Goal: Task Accomplishment & Management: Complete application form

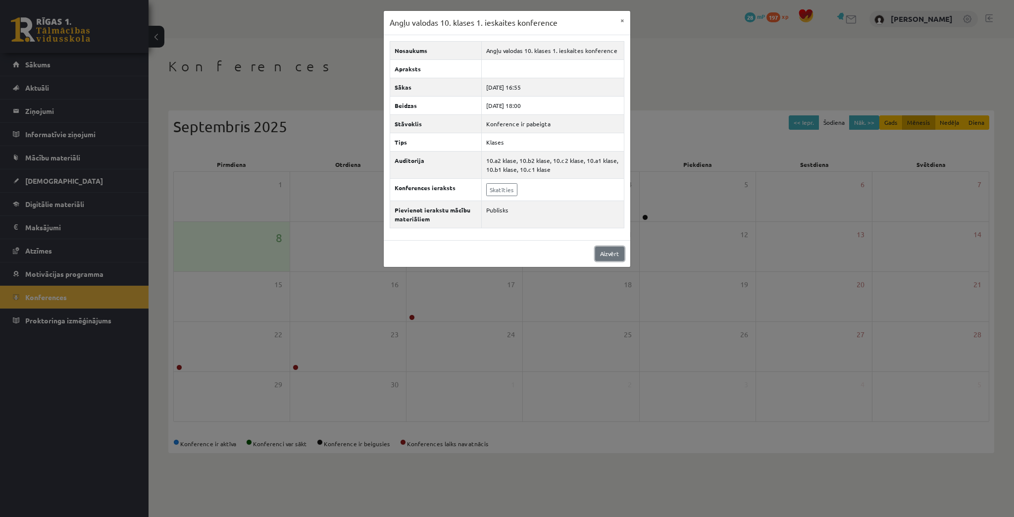
click at [606, 252] on link "Aizvērt" at bounding box center [609, 254] width 29 height 14
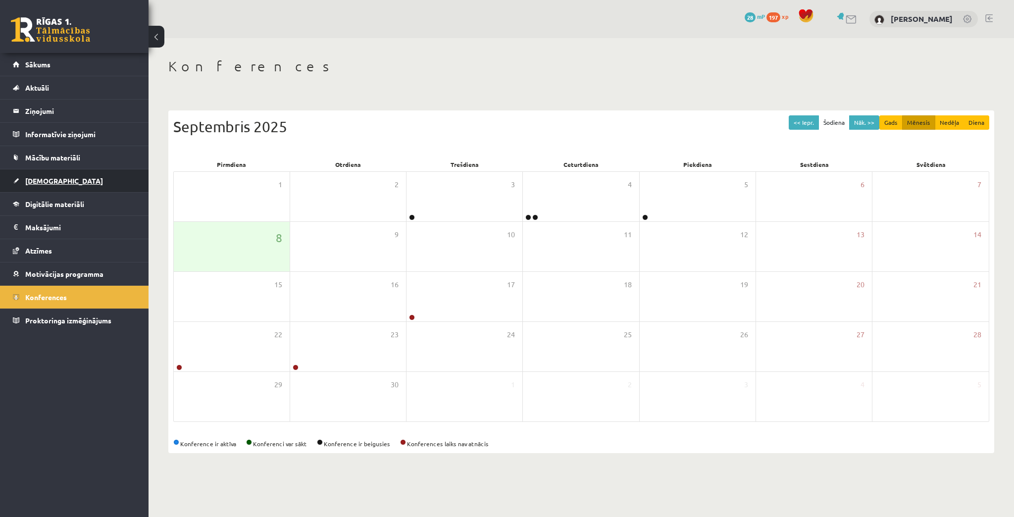
click at [41, 178] on span "[DEMOGRAPHIC_DATA]" at bounding box center [64, 180] width 78 height 9
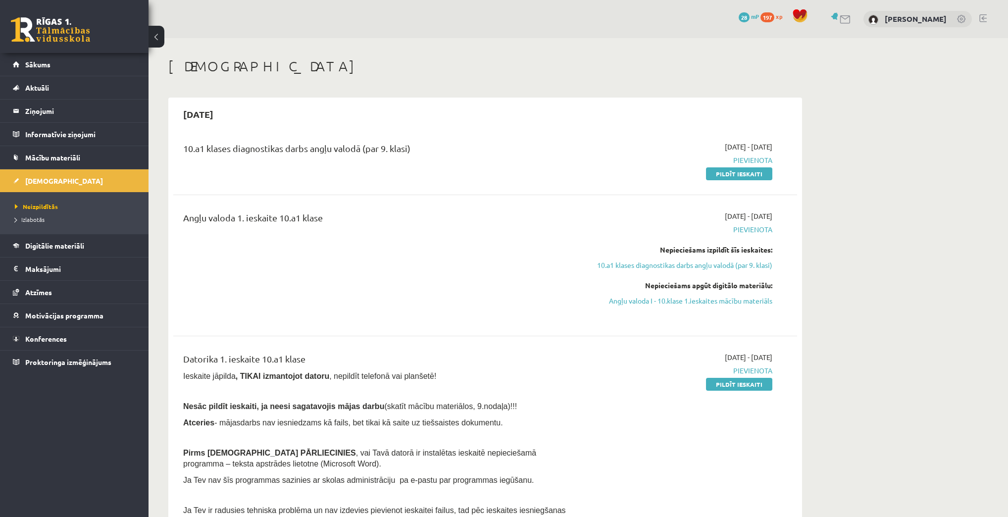
drag, startPoint x: 747, startPoint y: 168, endPoint x: 538, endPoint y: 36, distance: 247.9
click at [747, 168] on link "Pildīt ieskaiti" at bounding box center [739, 173] width 66 height 13
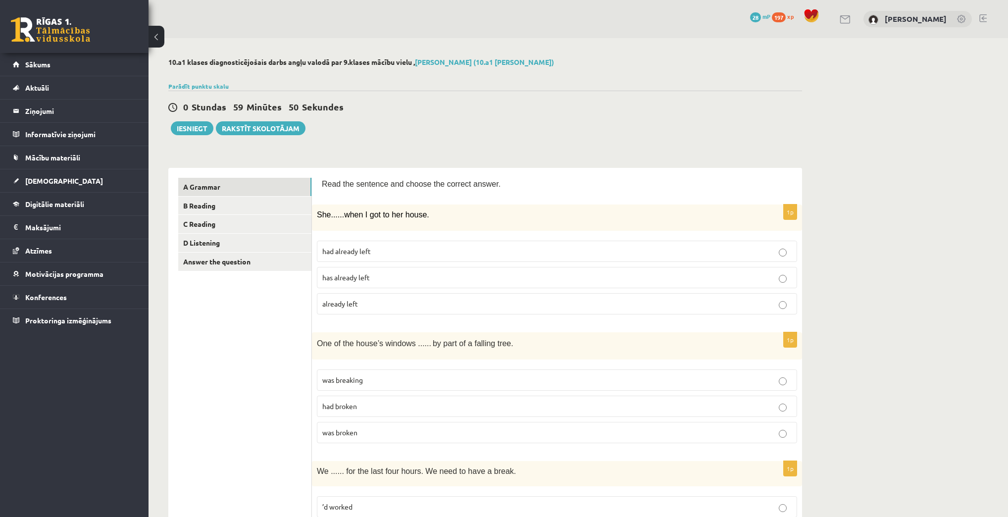
click at [392, 280] on p "has already left" at bounding box center [556, 277] width 469 height 10
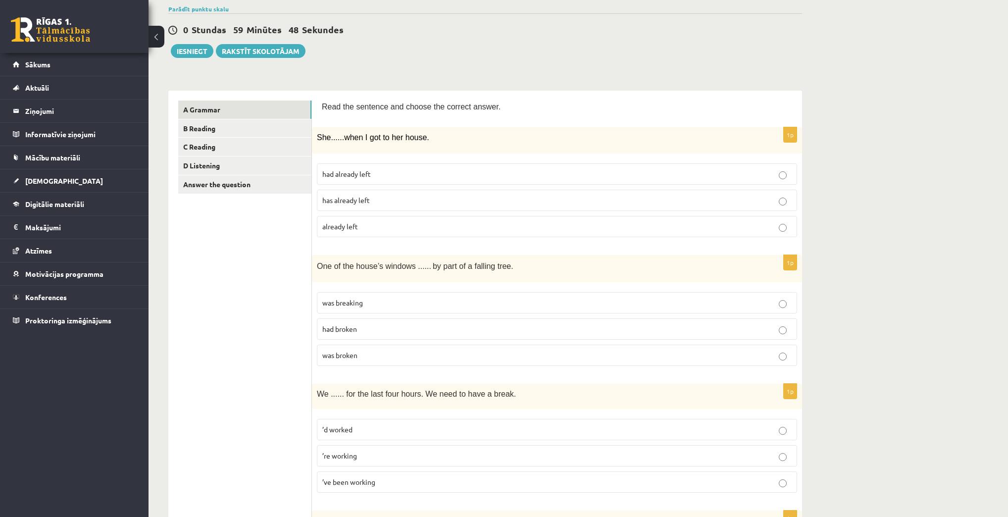
scroll to position [79, 0]
click at [375, 353] on p "was broken" at bounding box center [556, 353] width 469 height 10
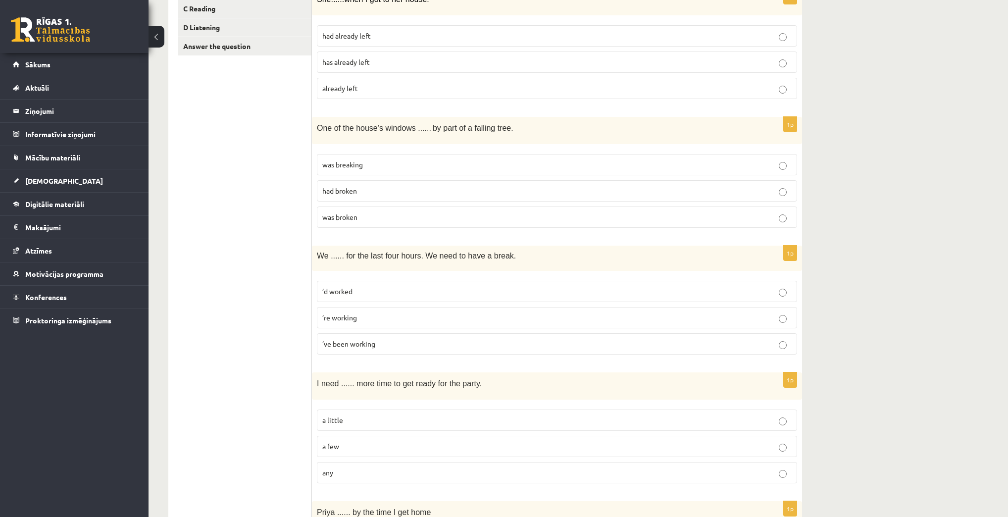
scroll to position [238, 0]
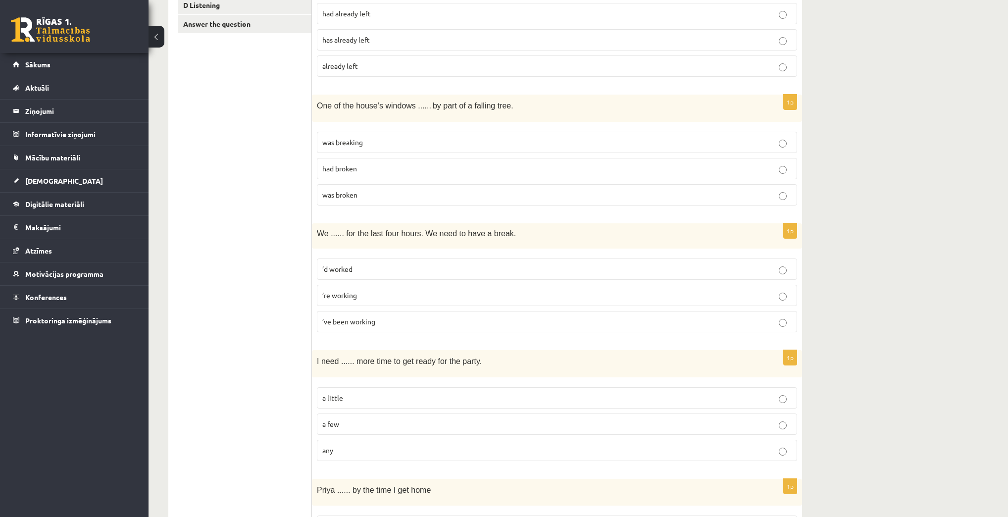
click at [392, 323] on p "’ve been working" at bounding box center [556, 321] width 469 height 10
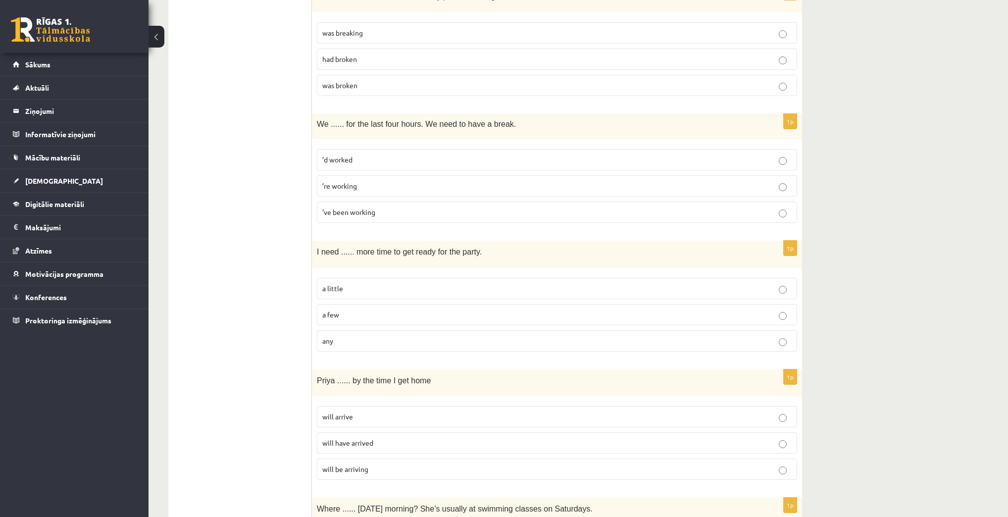
scroll to position [396, 0]
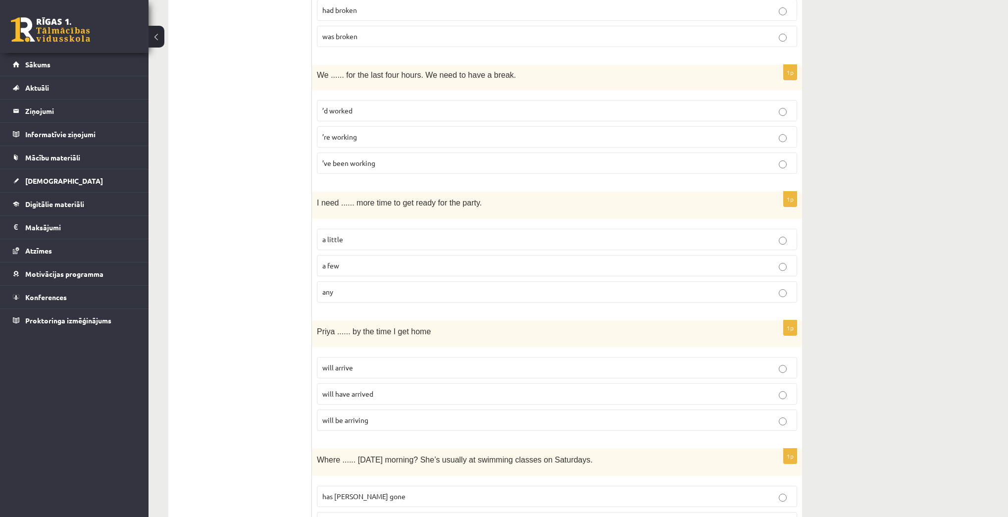
click at [376, 267] on p "a few" at bounding box center [556, 265] width 469 height 10
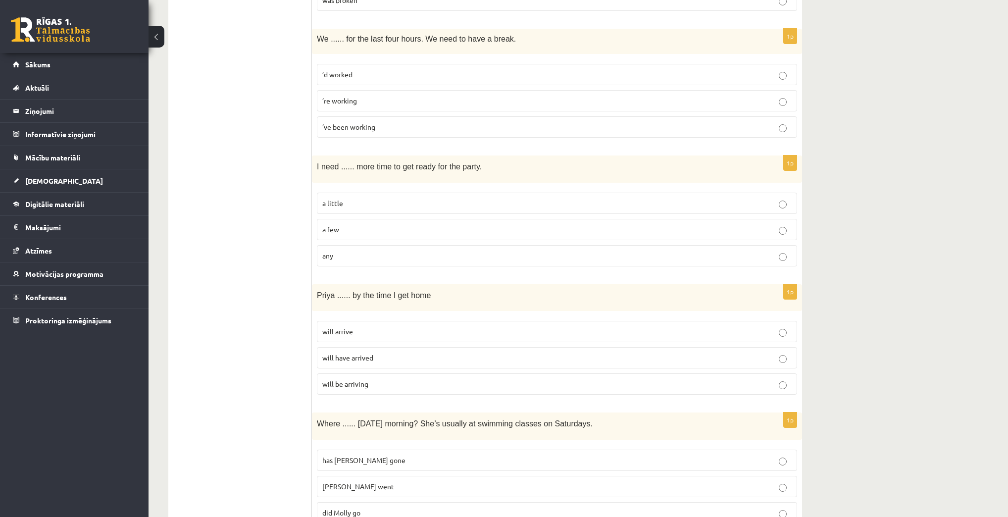
scroll to position [436, 0]
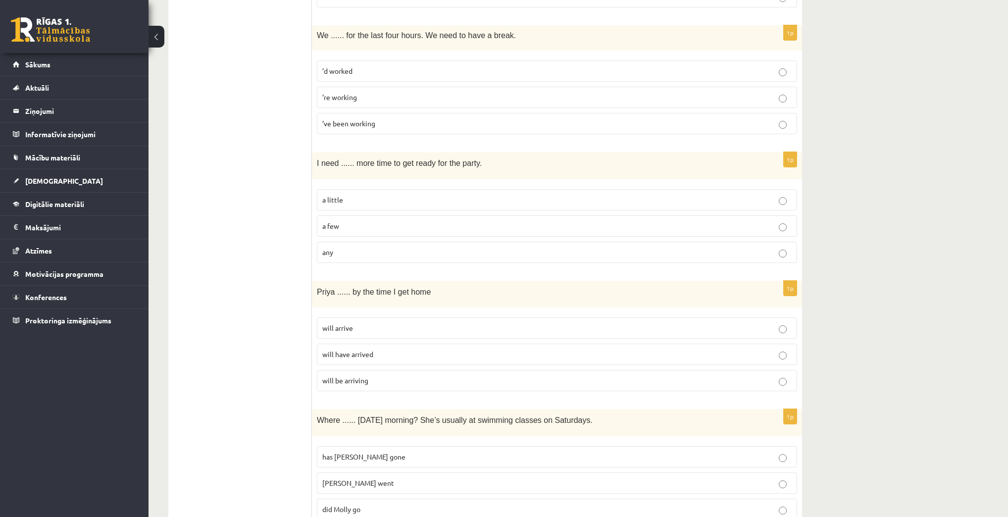
click at [382, 376] on p "will be arriving" at bounding box center [556, 380] width 469 height 10
click at [392, 324] on p "will arrive" at bounding box center [556, 328] width 469 height 10
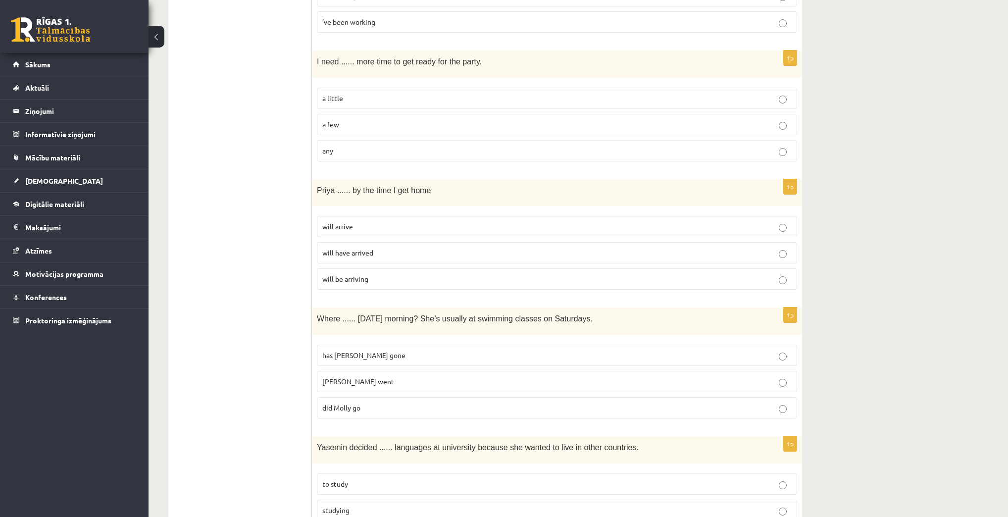
scroll to position [634, 0]
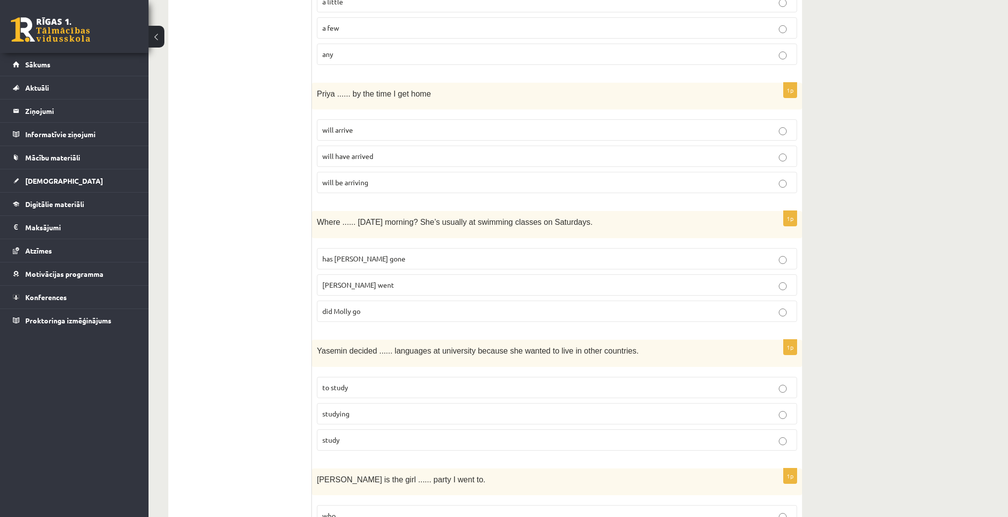
click at [379, 257] on p "has [PERSON_NAME] gone" at bounding box center [556, 258] width 469 height 10
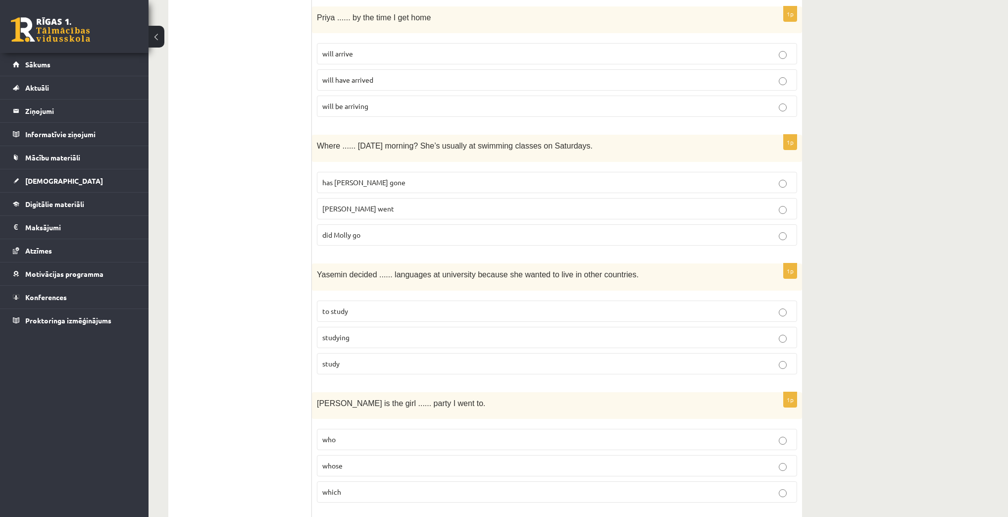
scroll to position [713, 0]
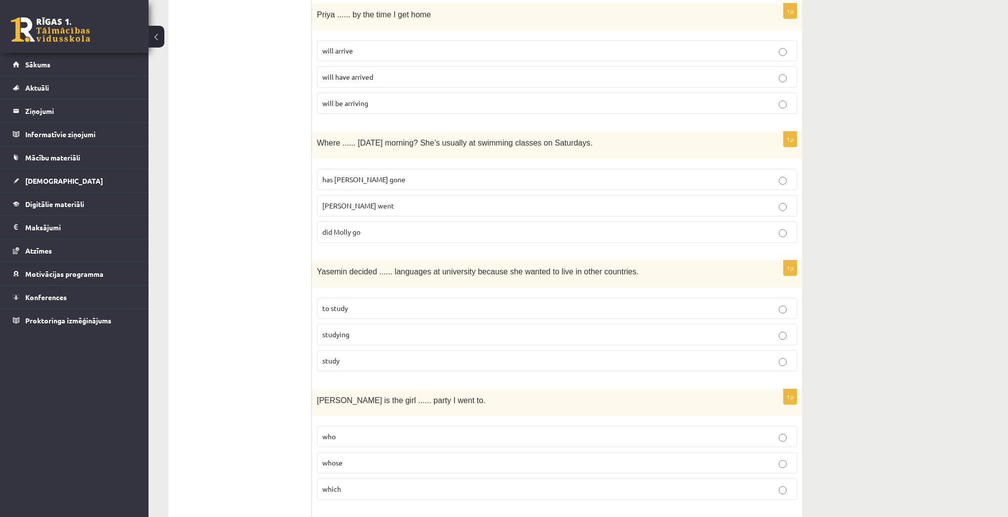
click at [362, 307] on p "to study" at bounding box center [556, 308] width 469 height 10
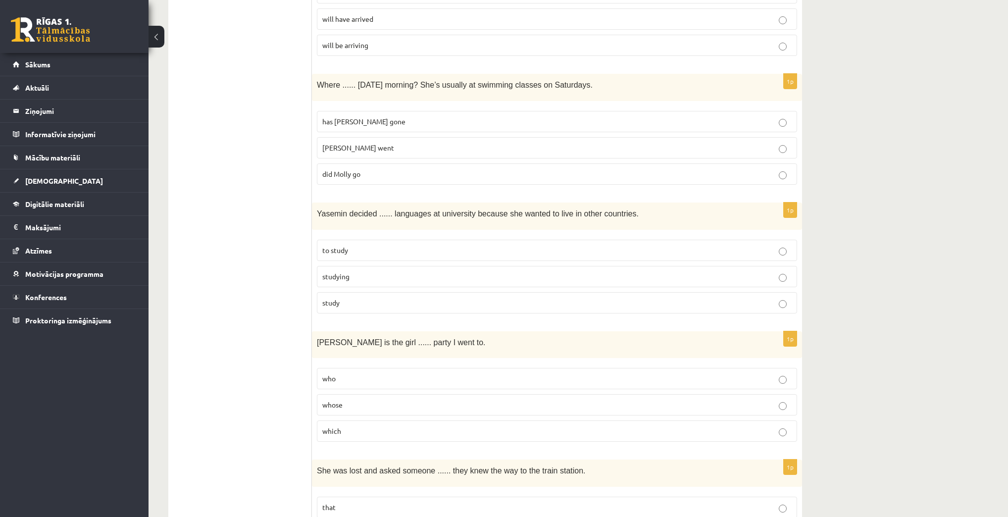
scroll to position [792, 0]
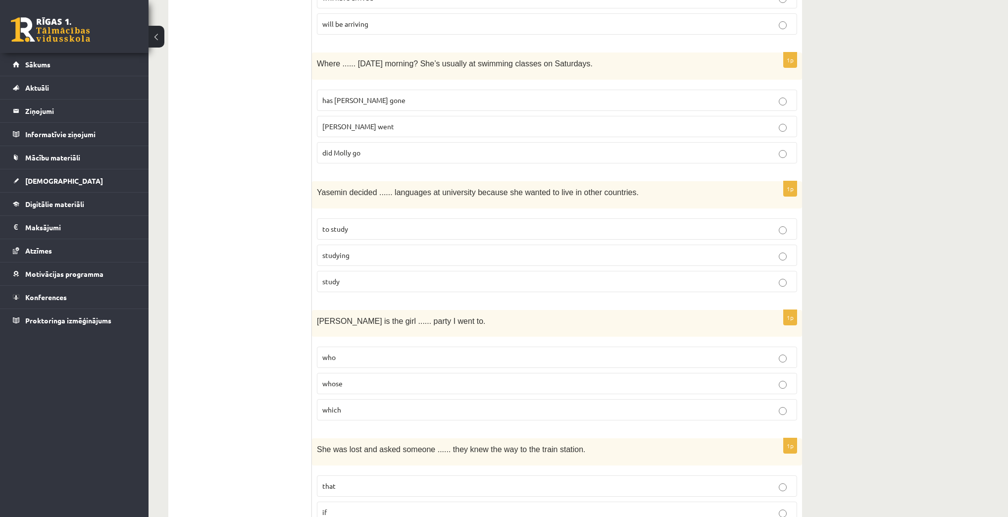
click at [357, 378] on p "whose" at bounding box center [556, 383] width 469 height 10
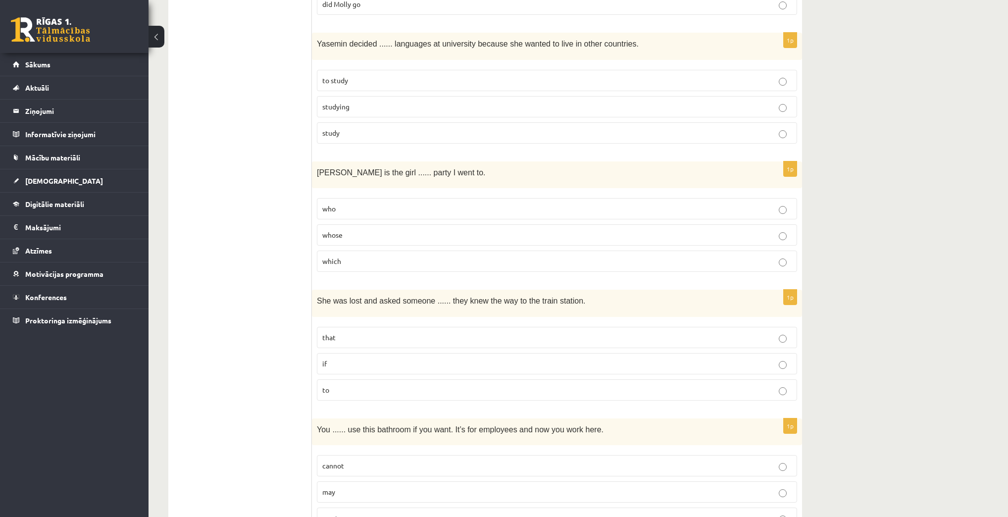
scroll to position [950, 0]
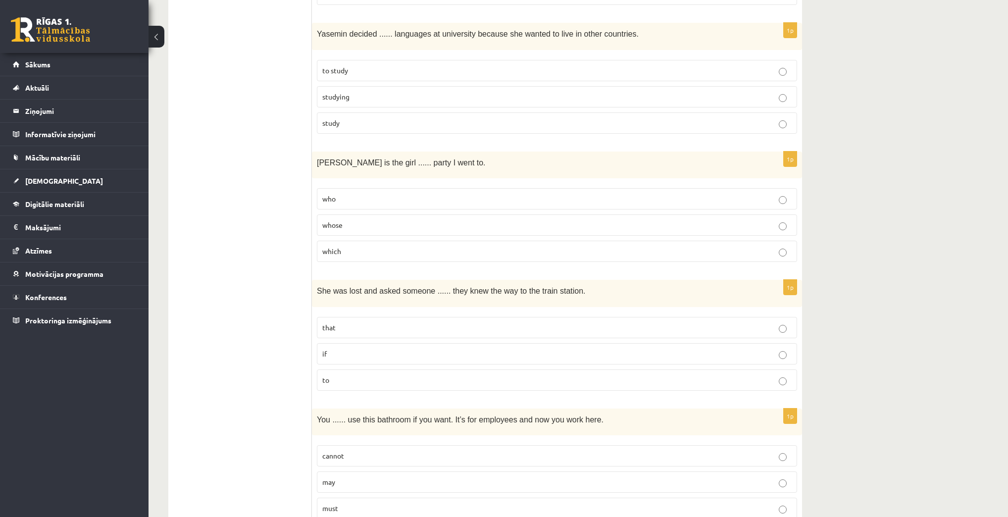
click at [356, 348] on p "if" at bounding box center [556, 353] width 469 height 10
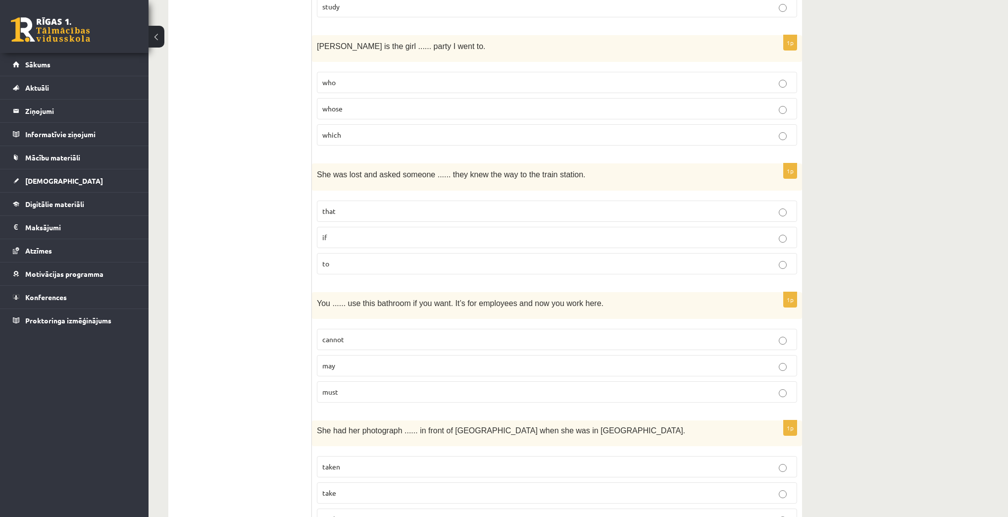
scroll to position [1069, 0]
click at [356, 386] on p "must" at bounding box center [556, 389] width 469 height 10
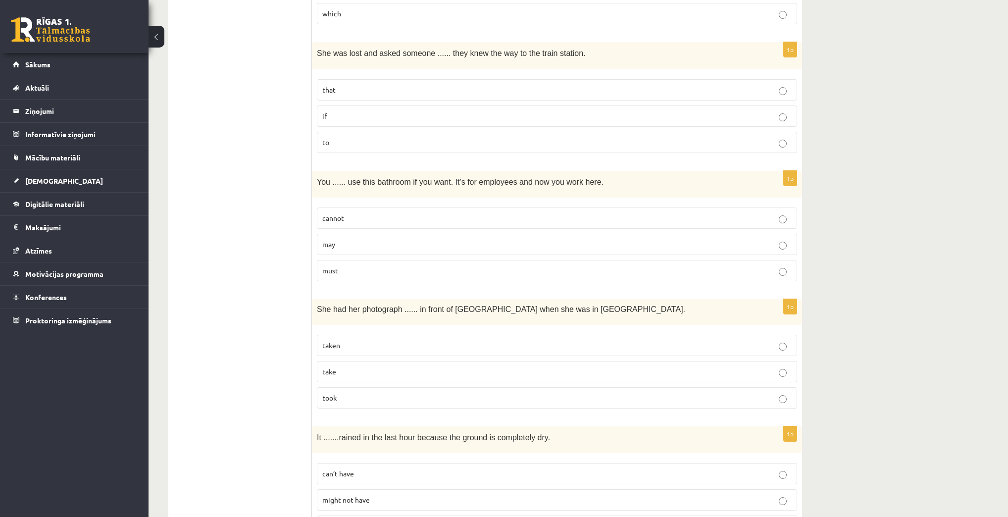
scroll to position [1228, 0]
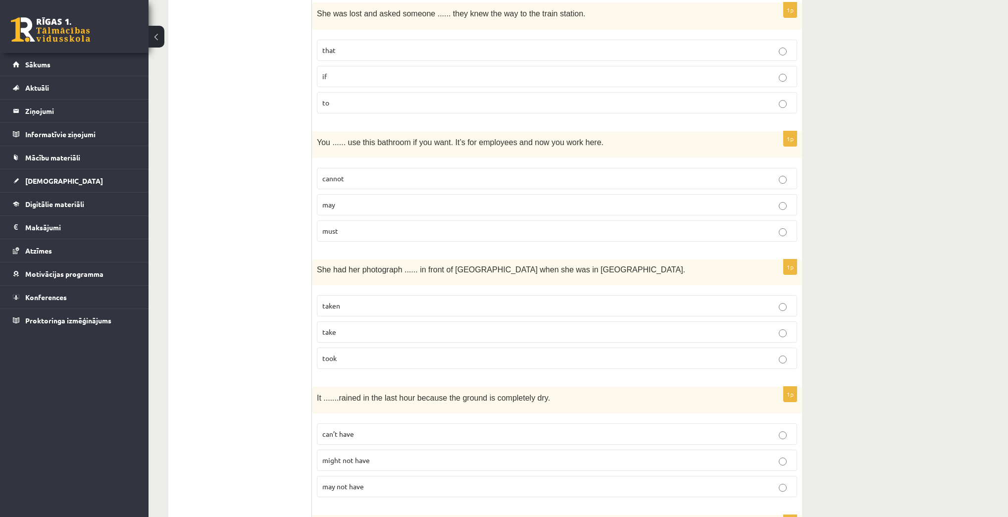
click at [350, 199] on p "may" at bounding box center [556, 204] width 469 height 10
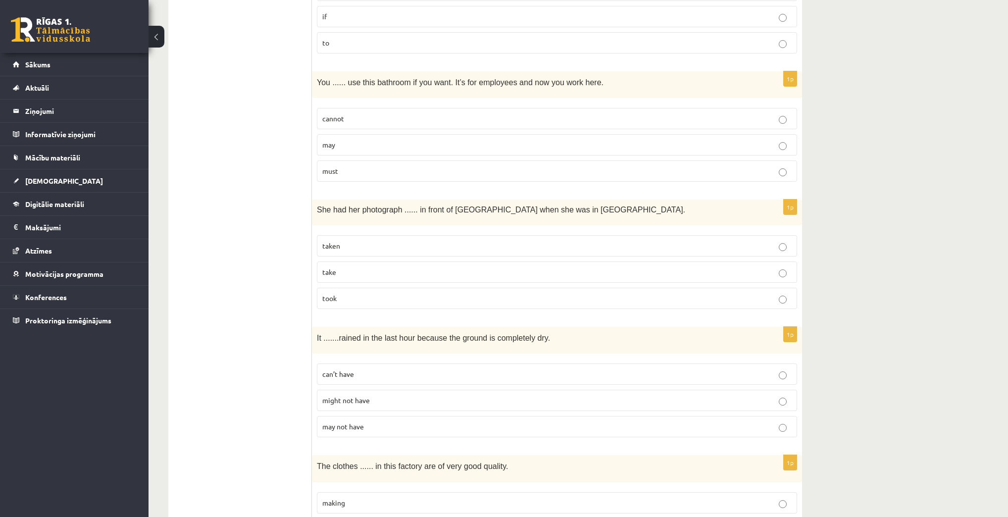
scroll to position [1307, 0]
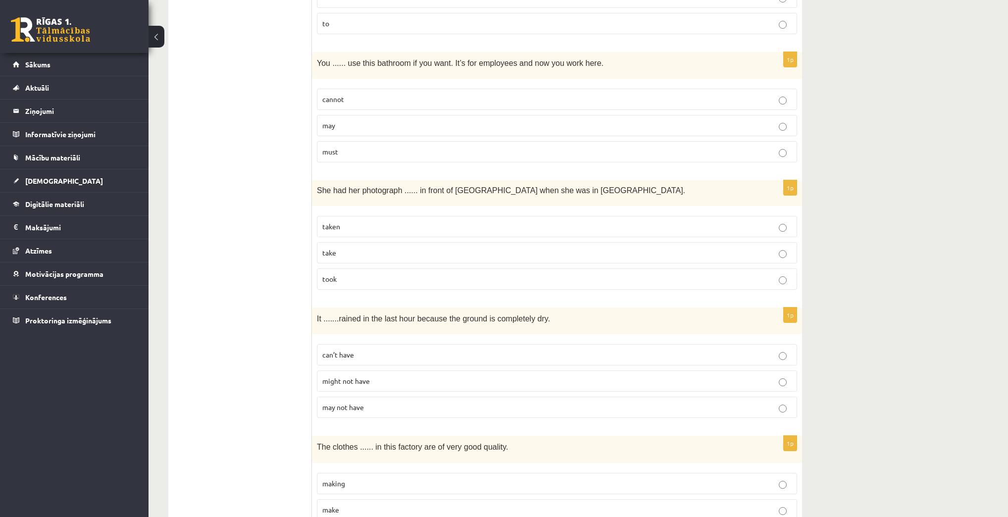
click at [385, 221] on p "taken" at bounding box center [556, 226] width 469 height 10
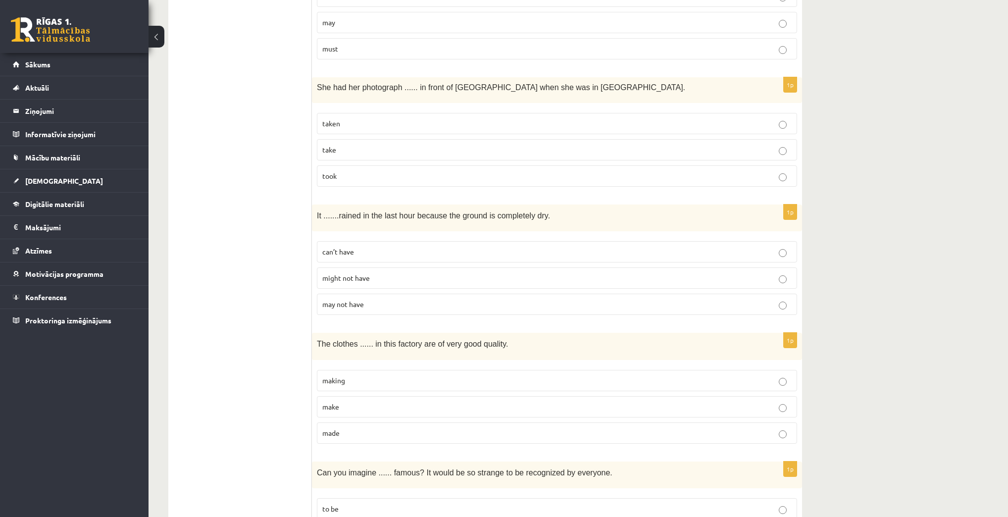
scroll to position [1426, 0]
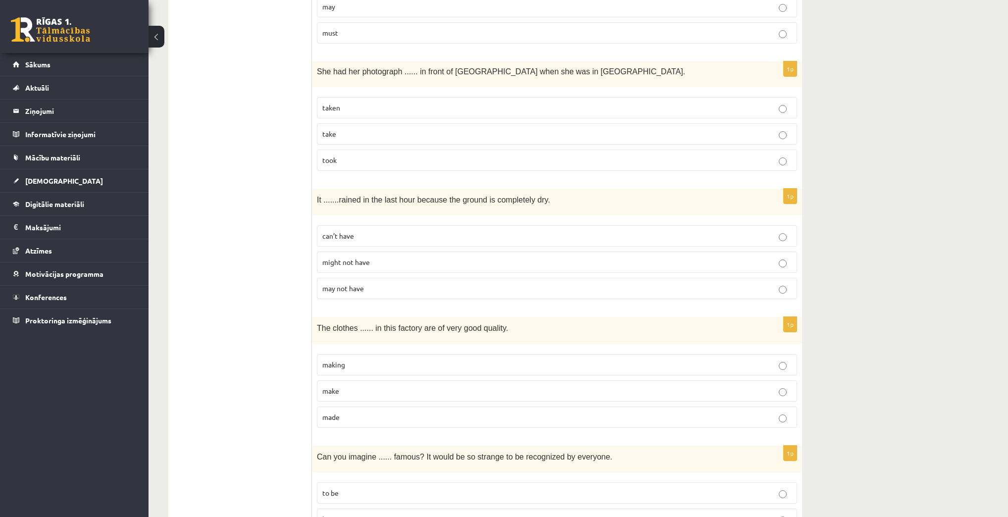
click at [369, 283] on p "may not have" at bounding box center [556, 288] width 469 height 10
click at [384, 231] on p "can’t have" at bounding box center [556, 236] width 469 height 10
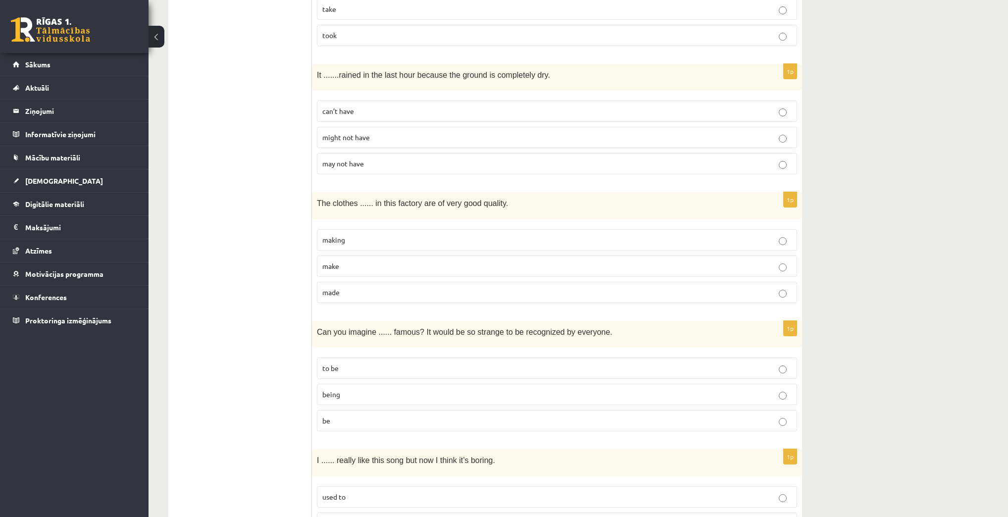
scroll to position [1584, 0]
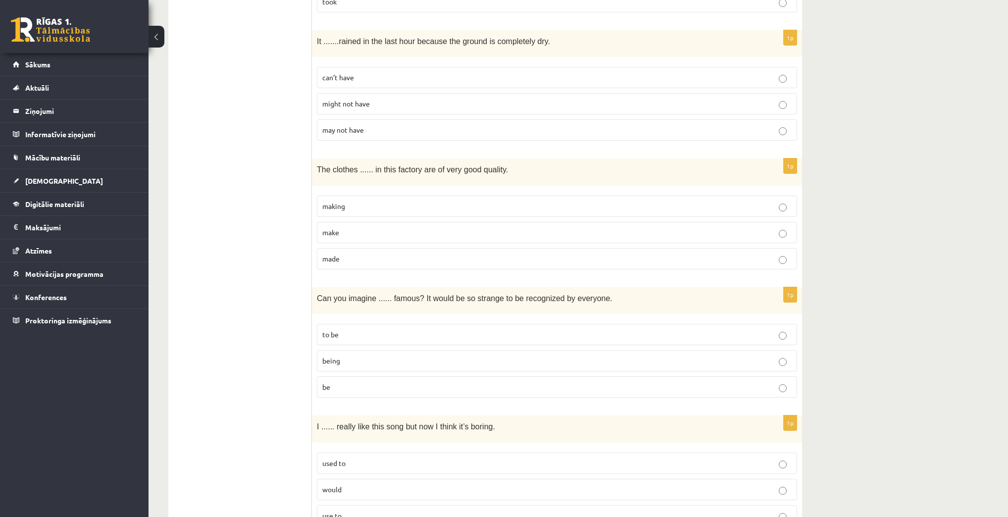
click at [352, 255] on label "made" at bounding box center [557, 258] width 480 height 21
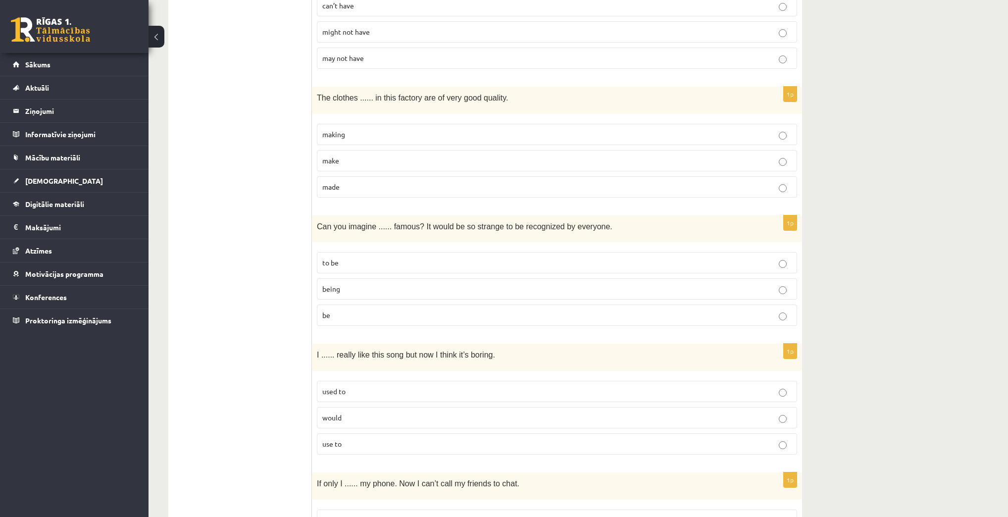
scroll to position [1663, 0]
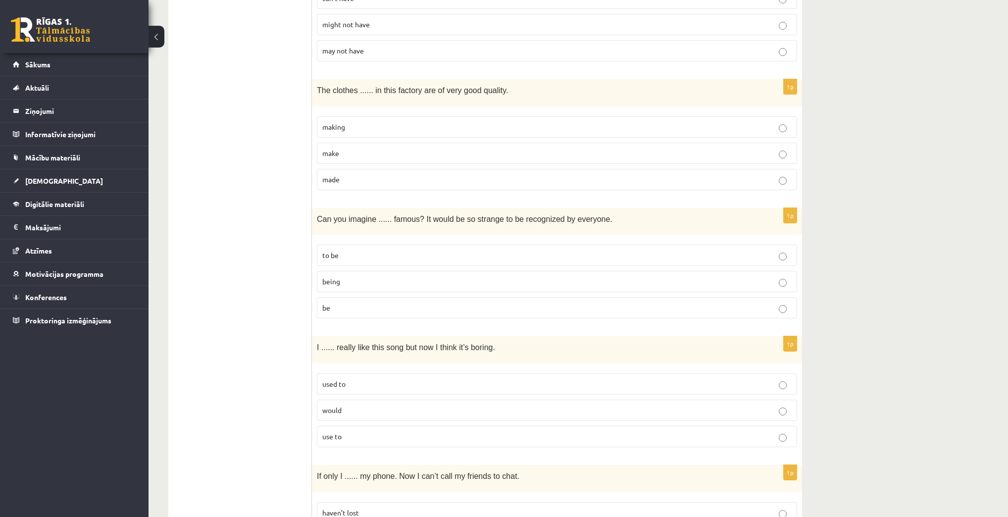
click at [358, 250] on p "to be" at bounding box center [556, 255] width 469 height 10
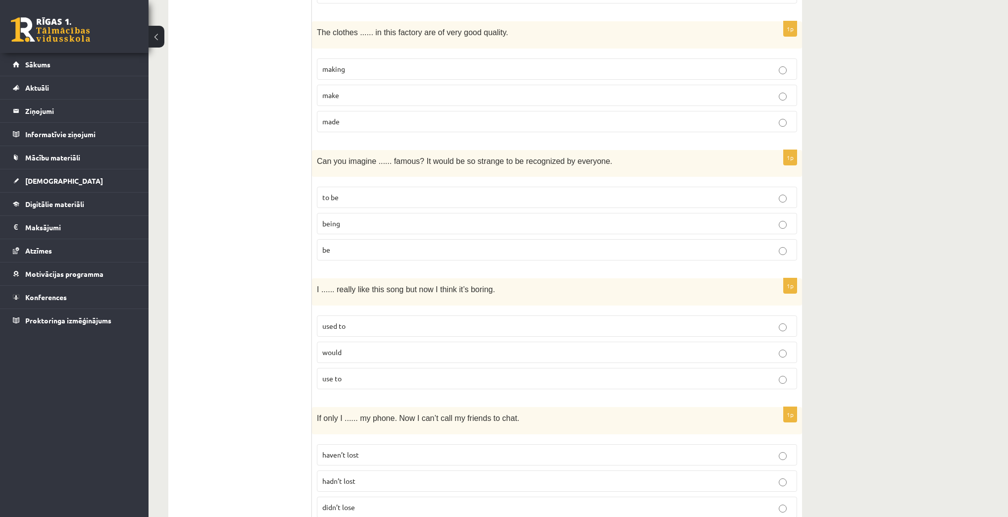
scroll to position [1742, 0]
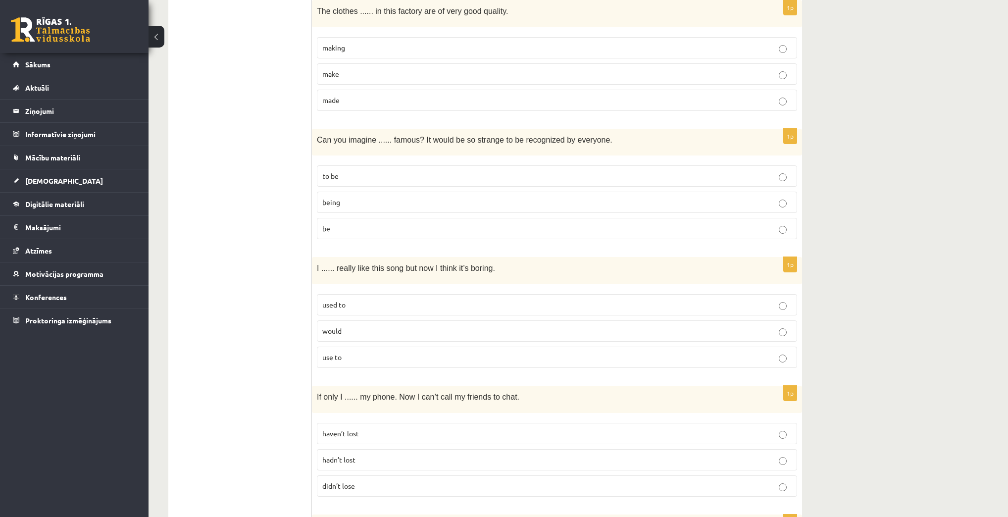
click at [326, 300] on span "used to" at bounding box center [333, 304] width 23 height 9
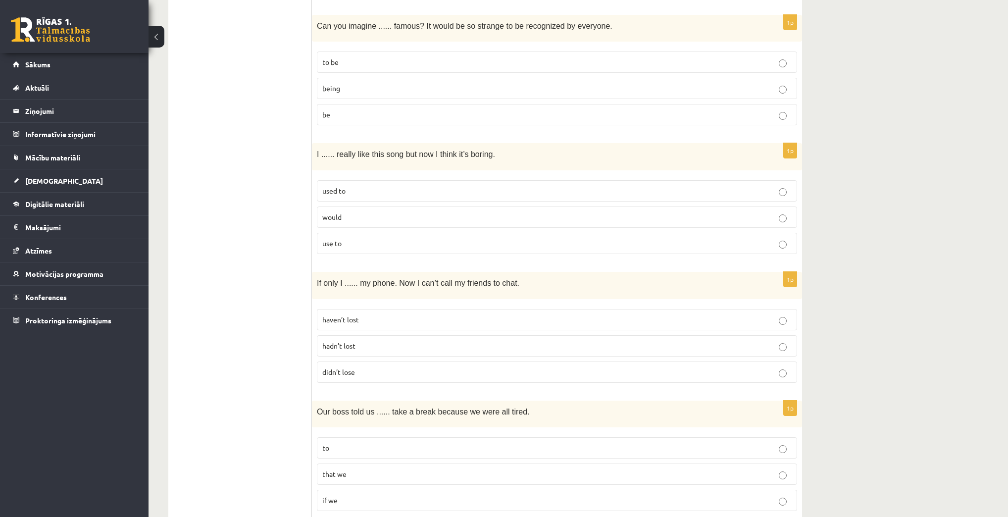
scroll to position [1861, 0]
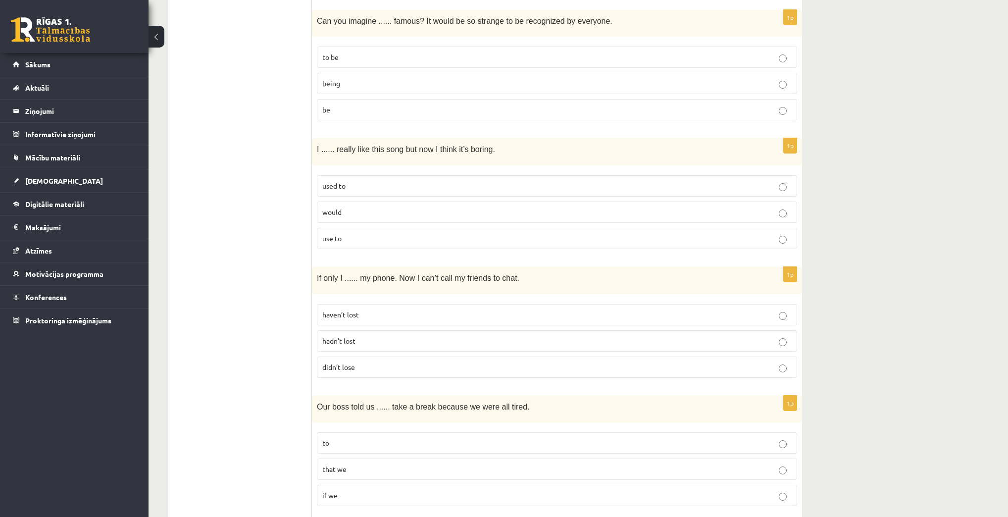
click at [390, 336] on p "hadn’t lost" at bounding box center [556, 341] width 469 height 10
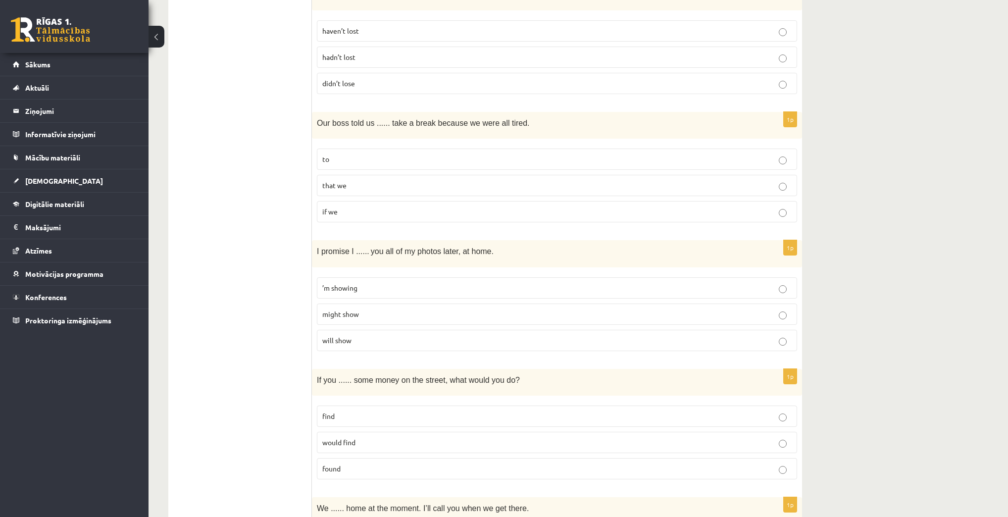
scroll to position [2101, 0]
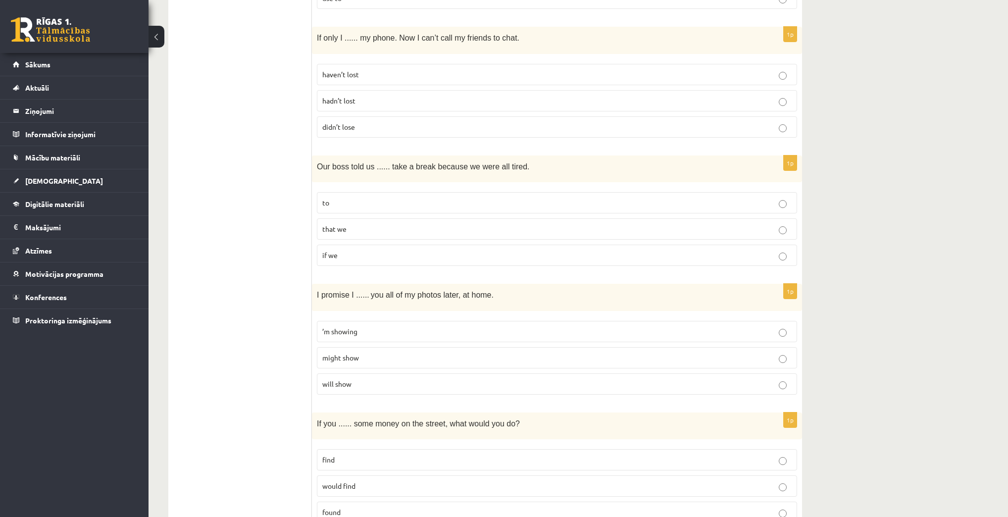
click at [359, 198] on p "to" at bounding box center [556, 203] width 469 height 10
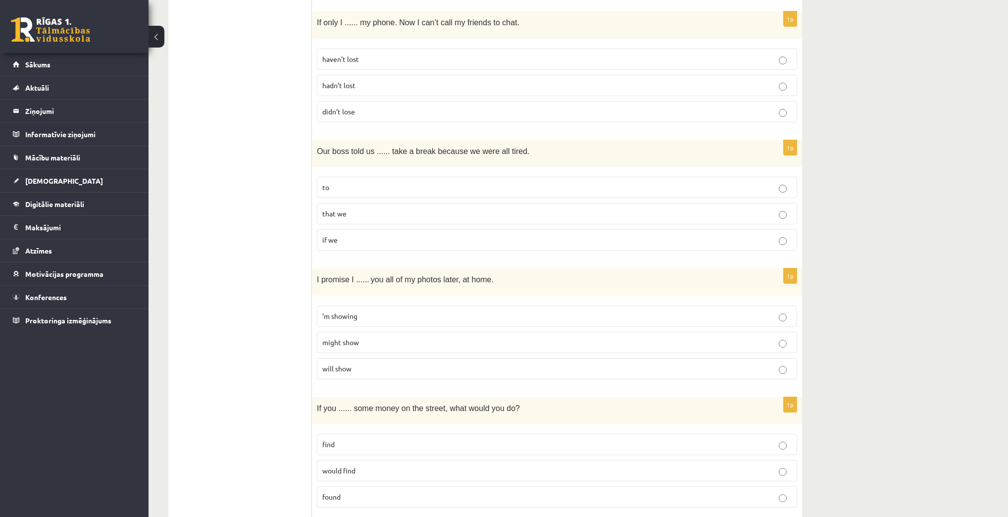
scroll to position [2181, 0]
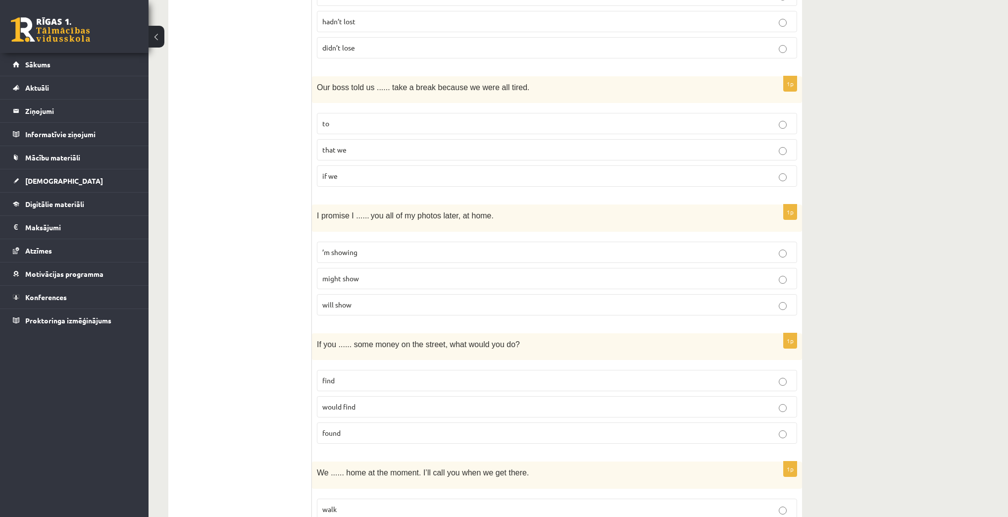
click at [341, 248] on span "’m showing" at bounding box center [339, 252] width 35 height 9
click at [339, 300] on label "will show" at bounding box center [557, 304] width 480 height 21
click at [364, 428] on p "found" at bounding box center [556, 433] width 469 height 10
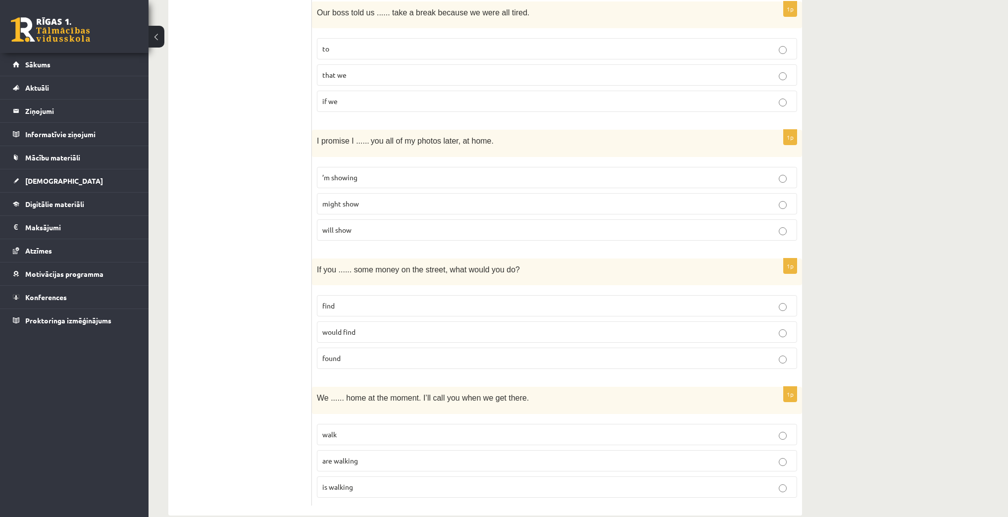
scroll to position [2260, 0]
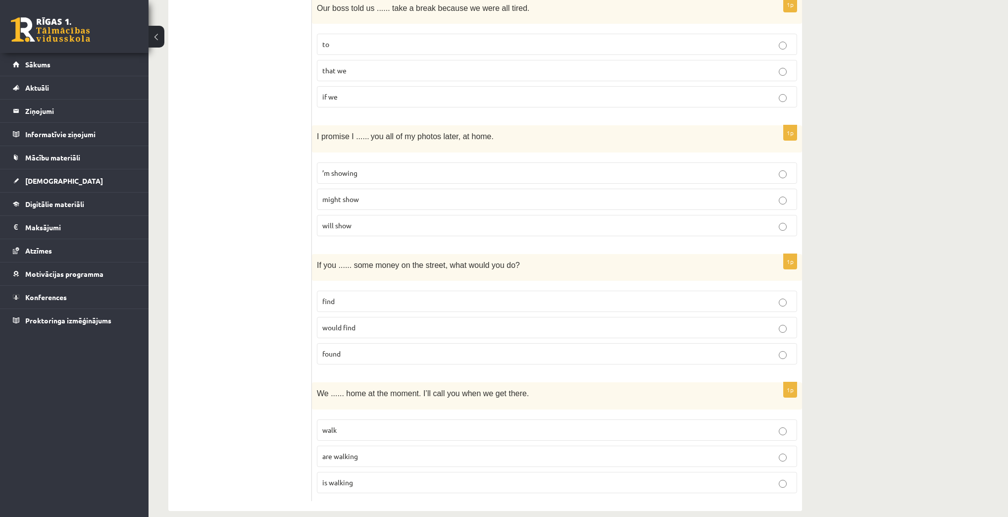
click at [359, 451] on p "are walking" at bounding box center [556, 456] width 469 height 10
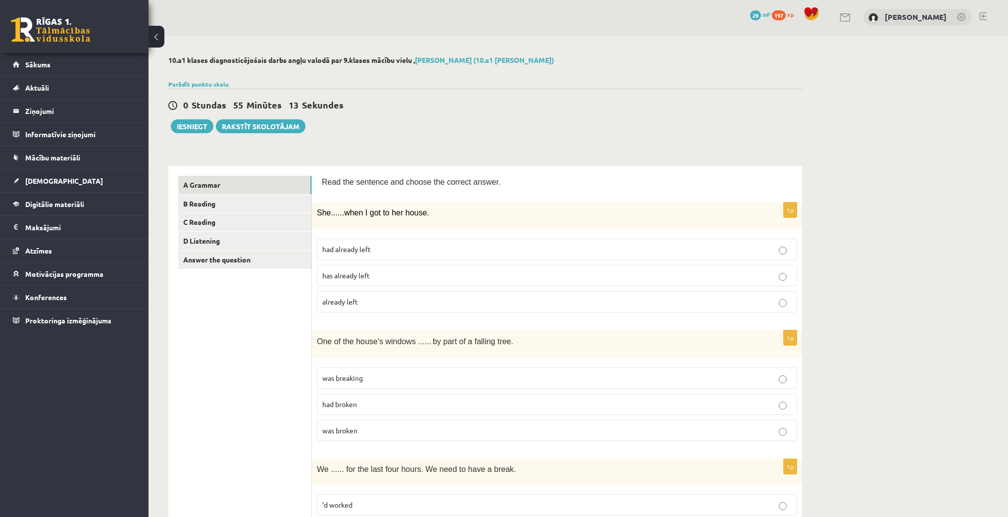
scroll to position [0, 0]
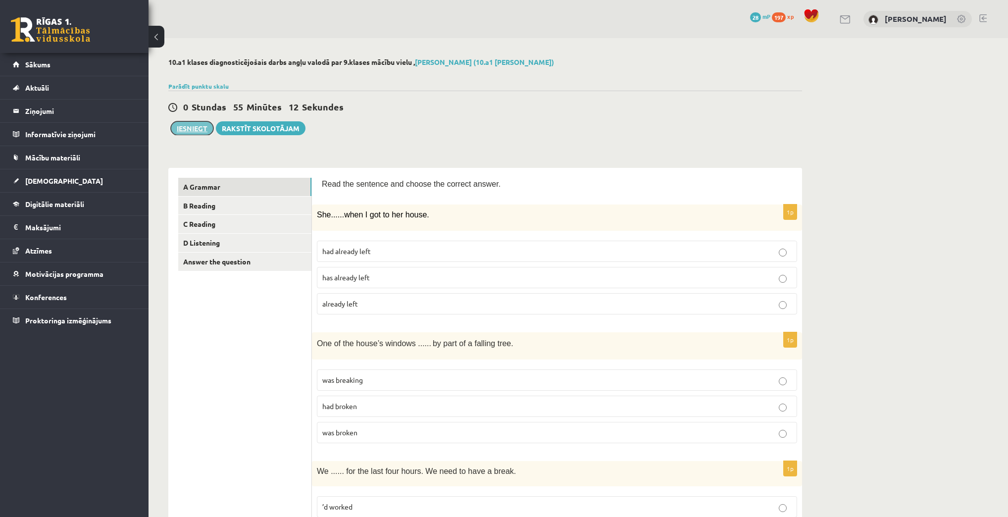
click at [200, 127] on button "Iesniegt" at bounding box center [192, 128] width 43 height 14
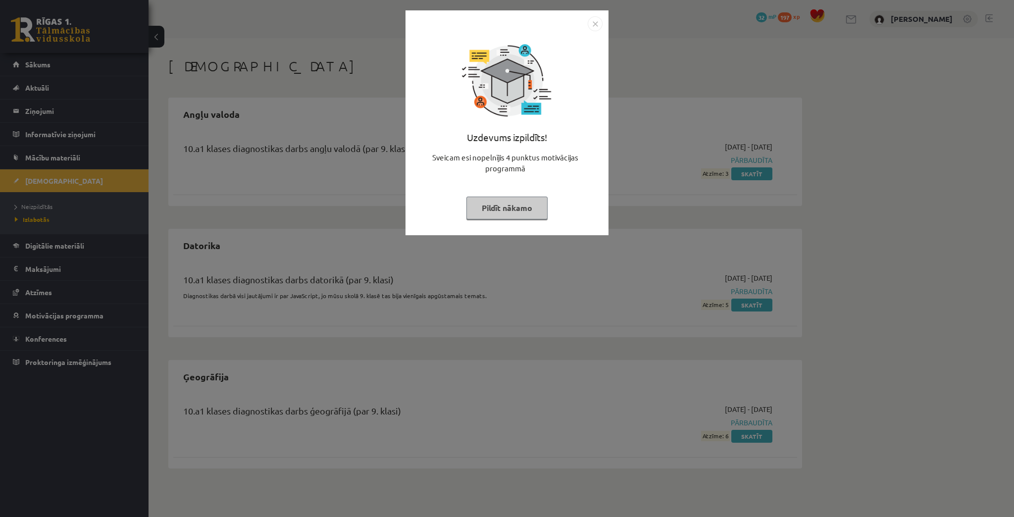
click at [505, 200] on button "Pildīt nākamo" at bounding box center [506, 208] width 81 height 23
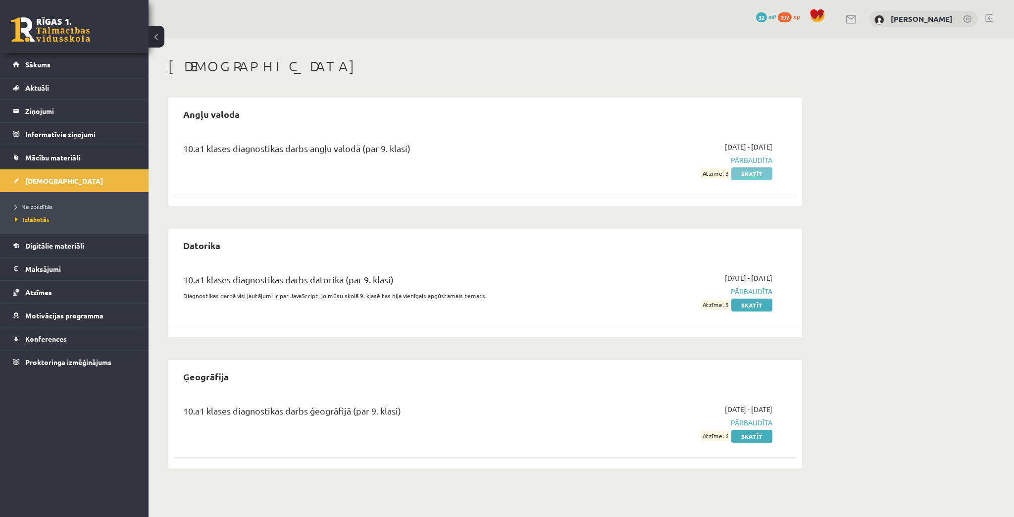
click at [744, 174] on link "Skatīt" at bounding box center [751, 173] width 41 height 13
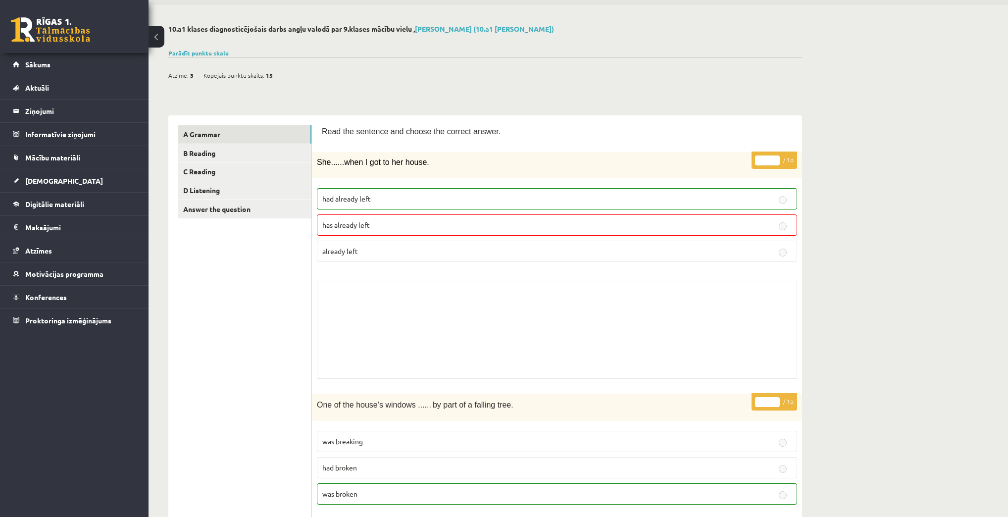
scroll to position [40, 0]
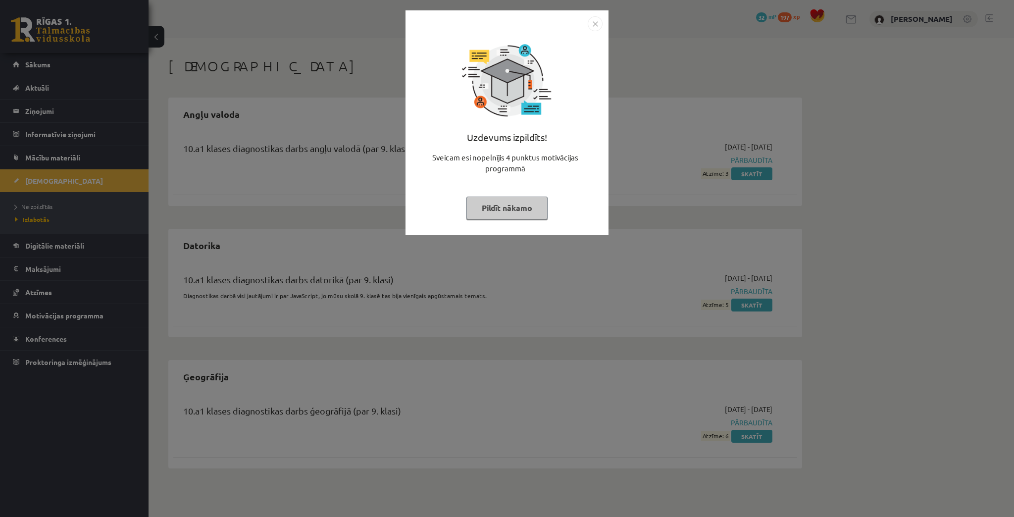
click at [526, 202] on button "Pildīt nākamo" at bounding box center [506, 208] width 81 height 23
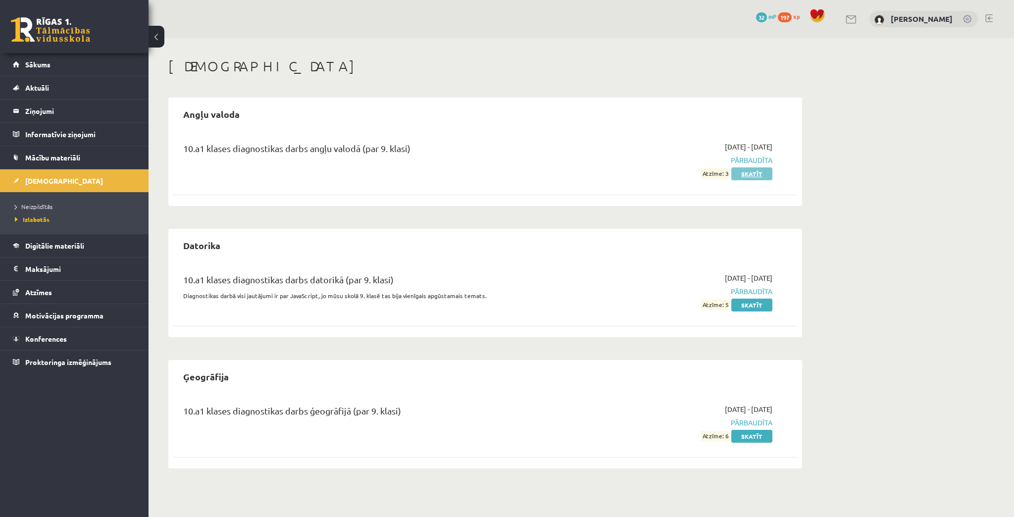
click at [752, 170] on link "Skatīt" at bounding box center [751, 173] width 41 height 13
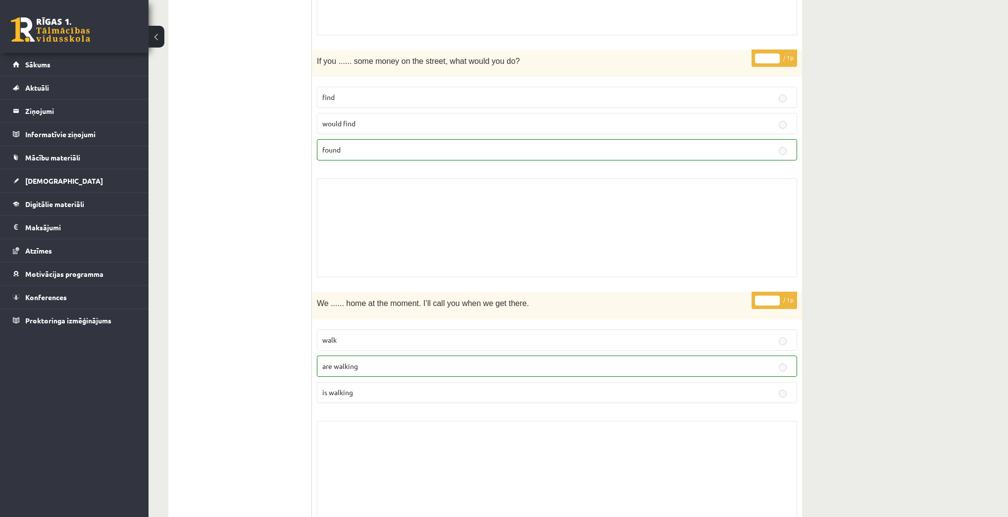
scroll to position [4398, 0]
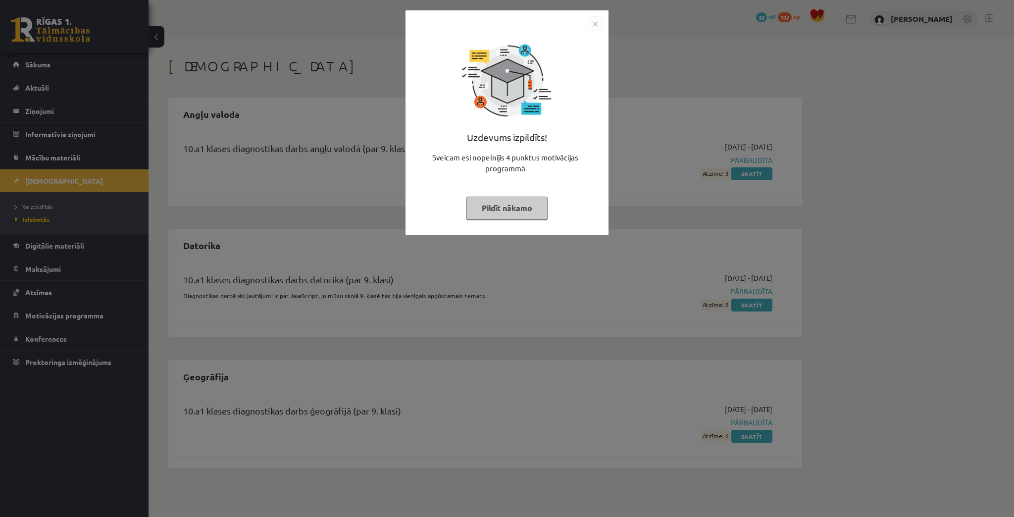
click at [500, 204] on button "Pildīt nākamo" at bounding box center [506, 208] width 81 height 23
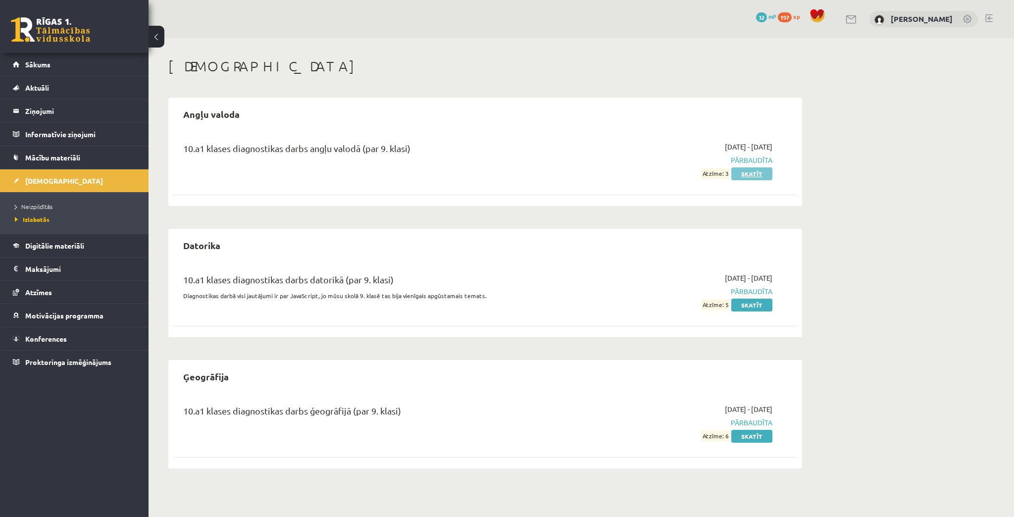
click at [739, 171] on link "Skatīt" at bounding box center [751, 173] width 41 height 13
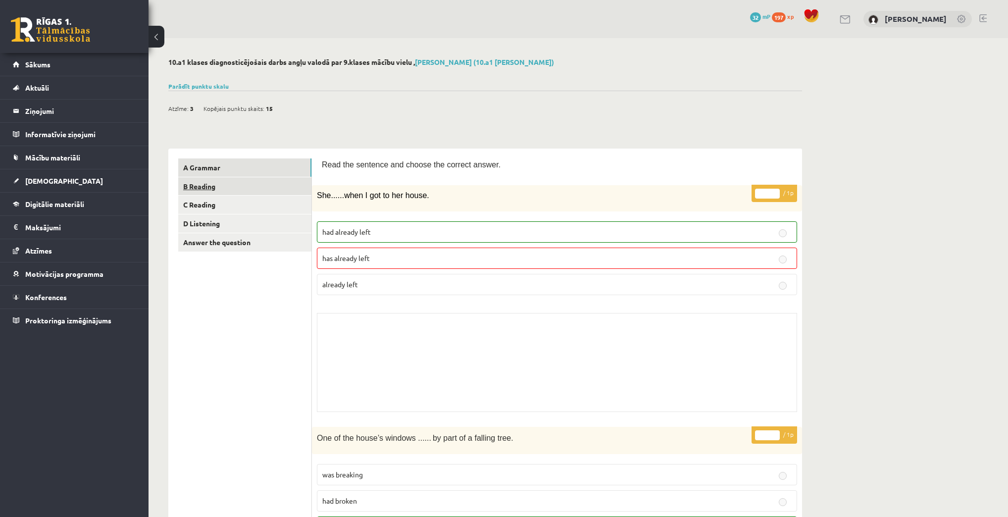
click at [221, 186] on link "B Reading" at bounding box center [244, 186] width 133 height 18
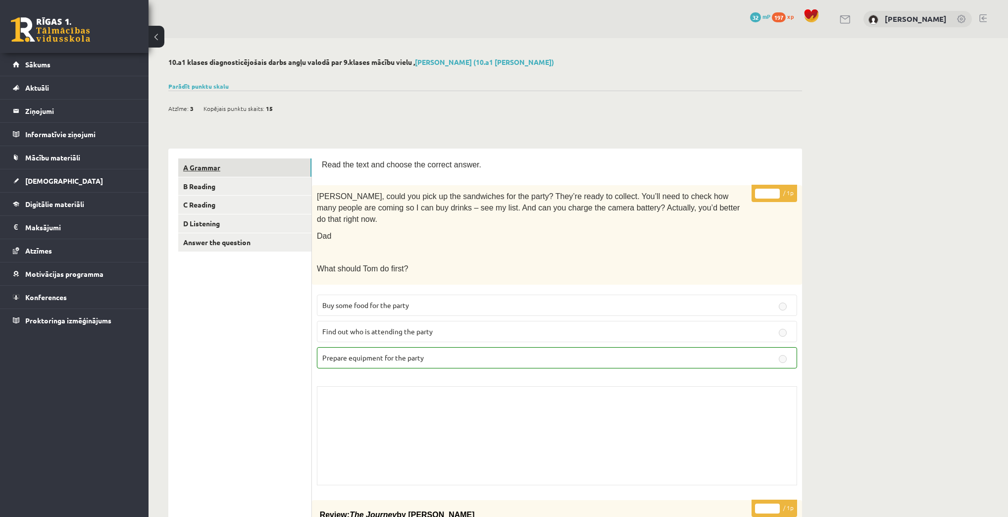
click at [207, 172] on link "A Grammar" at bounding box center [244, 167] width 133 height 18
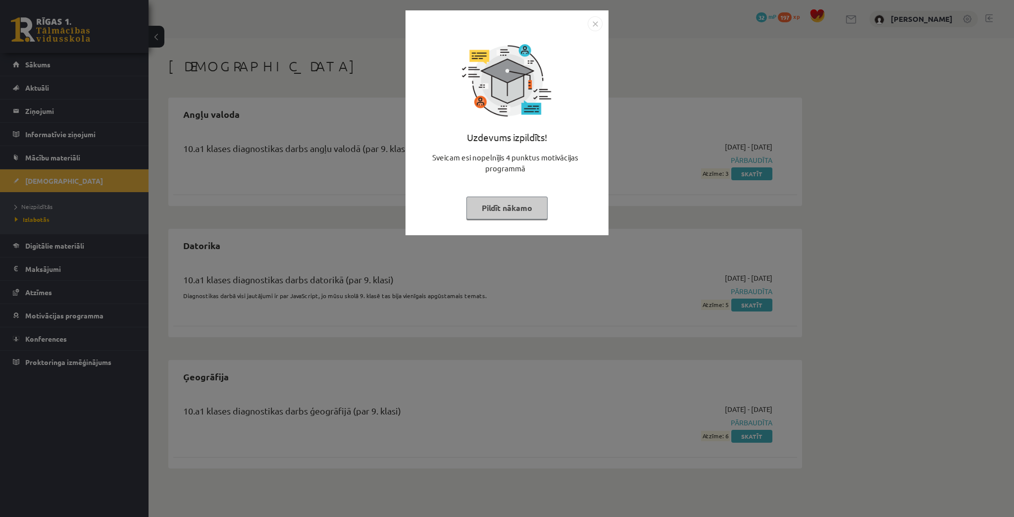
click at [490, 204] on button "Pildīt nākamo" at bounding box center [506, 208] width 81 height 23
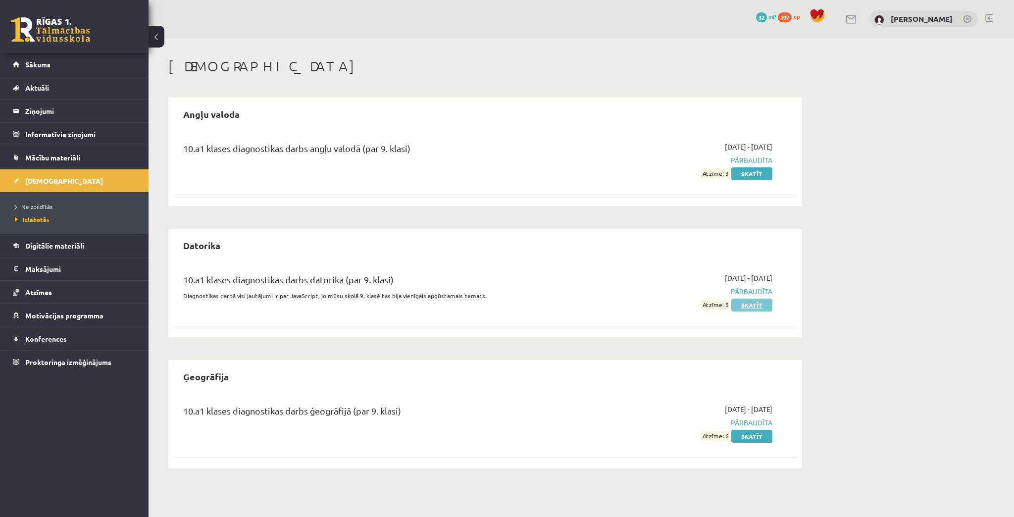
click at [760, 304] on link "Skatīt" at bounding box center [751, 304] width 41 height 13
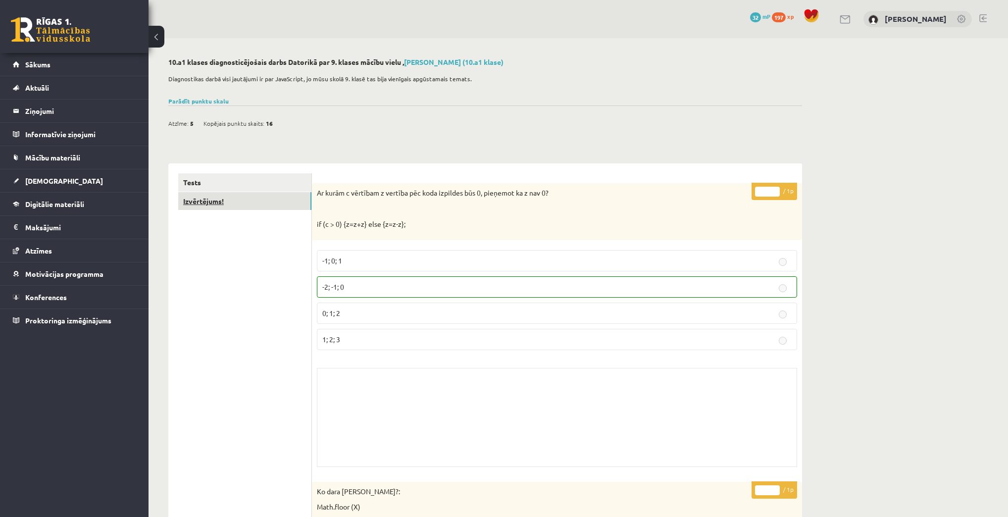
click at [270, 202] on link "Izvērtējums!" at bounding box center [244, 201] width 133 height 18
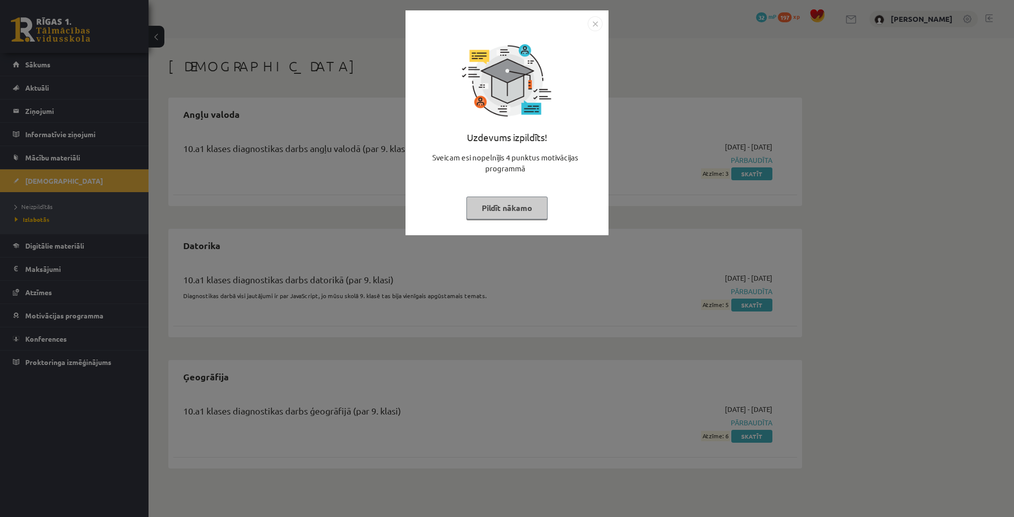
click at [503, 205] on button "Pildīt nākamo" at bounding box center [506, 208] width 81 height 23
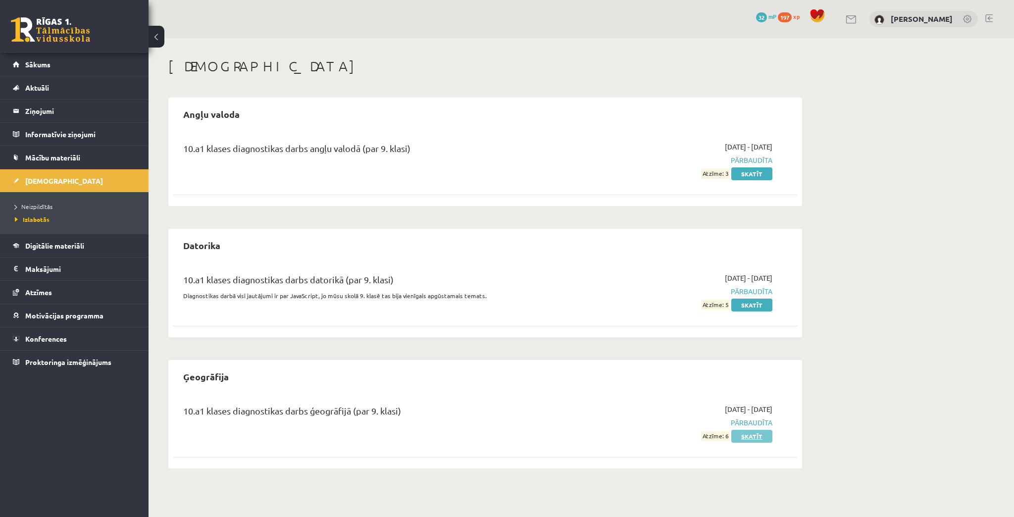
click at [752, 432] on link "Skatīt" at bounding box center [751, 436] width 41 height 13
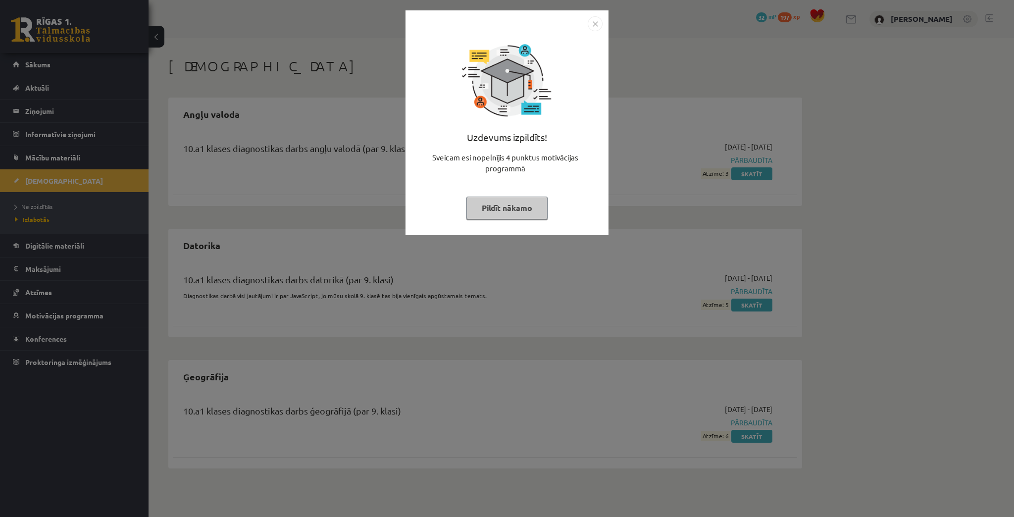
drag, startPoint x: 490, startPoint y: 206, endPoint x: 729, endPoint y: 228, distance: 239.5
click at [496, 206] on button "Pildīt nākamo" at bounding box center [506, 208] width 81 height 23
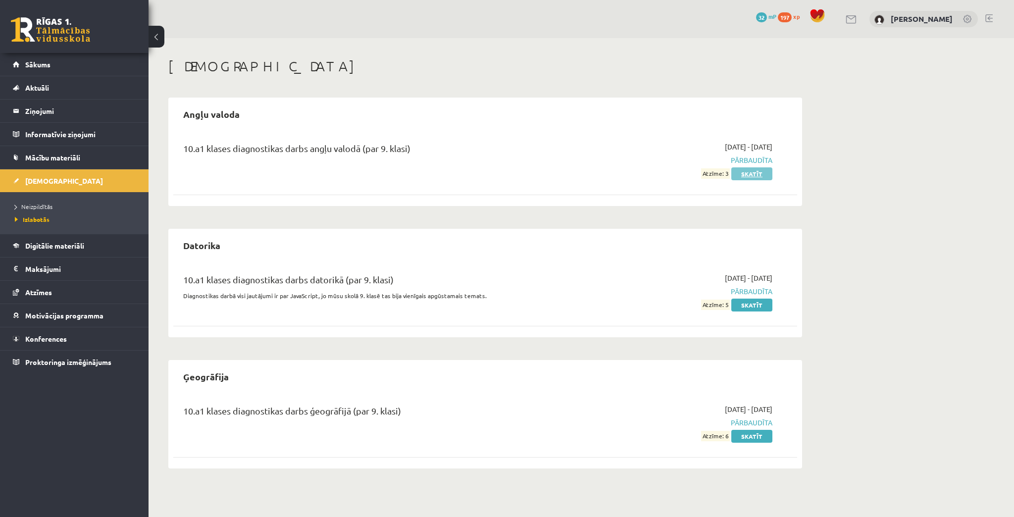
click at [760, 178] on link "Skatīt" at bounding box center [751, 173] width 41 height 13
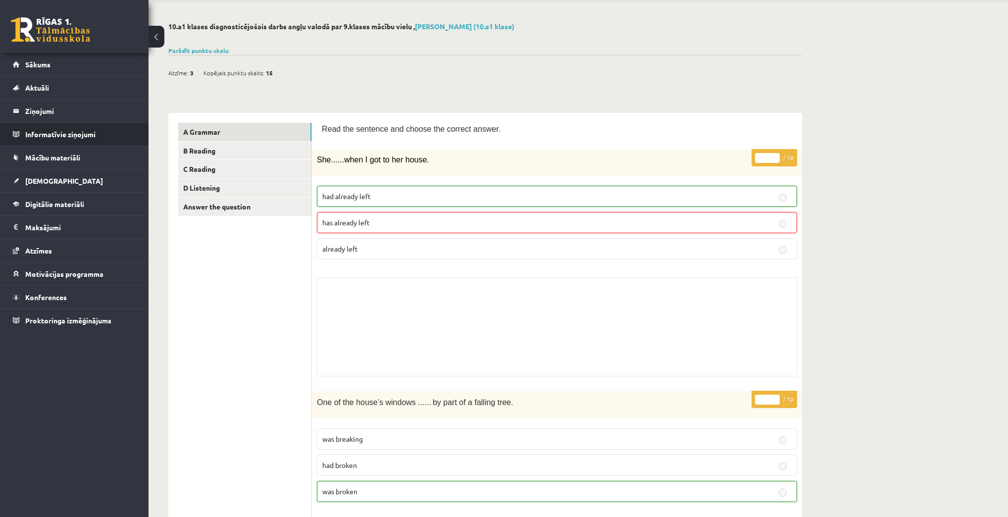
scroll to position [40, 0]
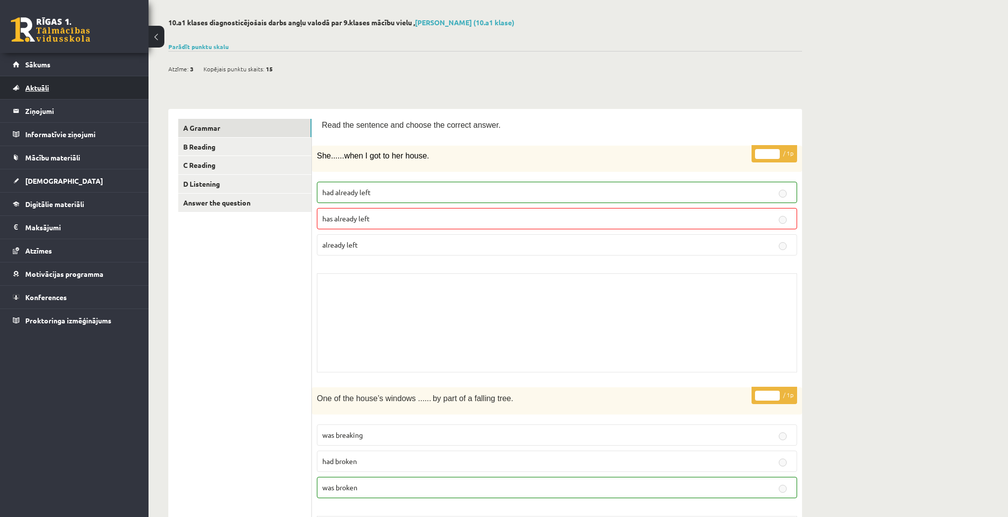
click at [37, 91] on span "Aktuāli" at bounding box center [37, 87] width 24 height 9
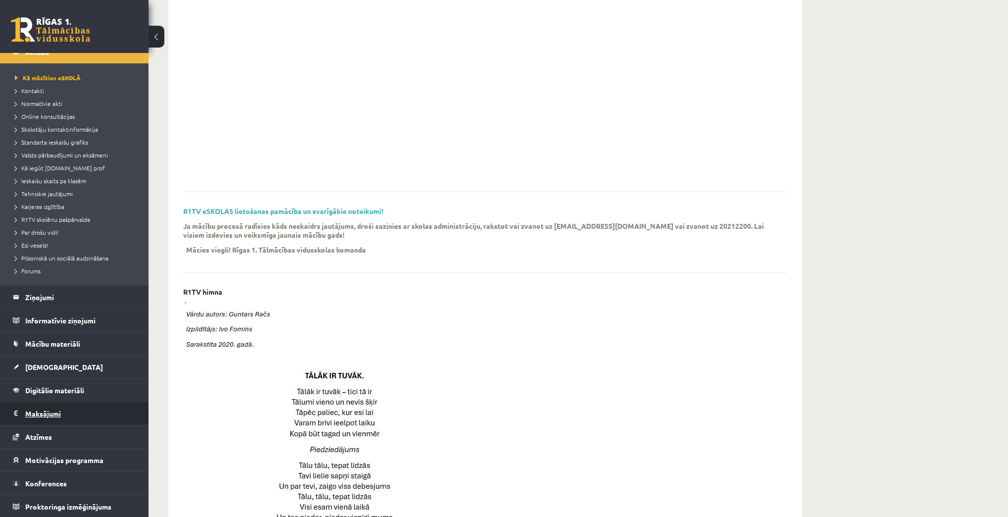
scroll to position [158, 0]
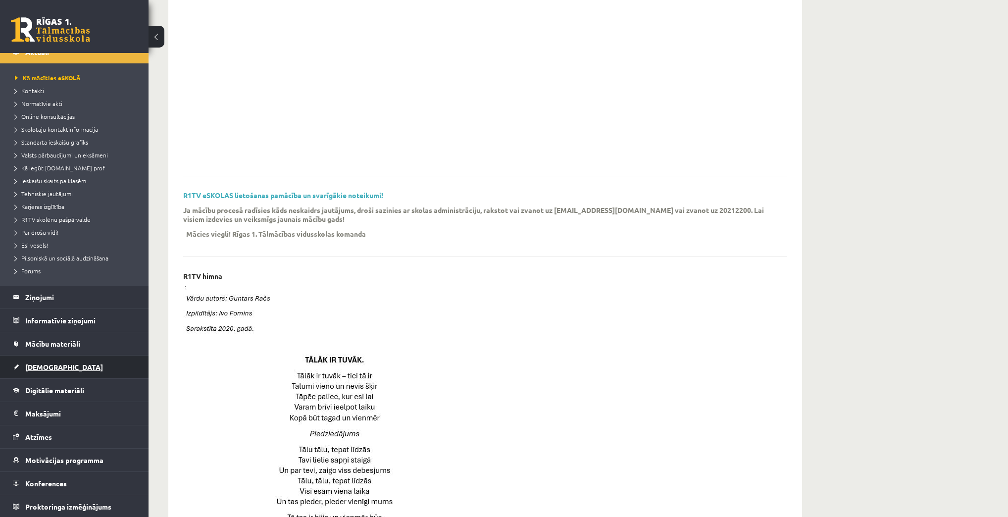
click at [35, 368] on span "[DEMOGRAPHIC_DATA]" at bounding box center [64, 366] width 78 height 9
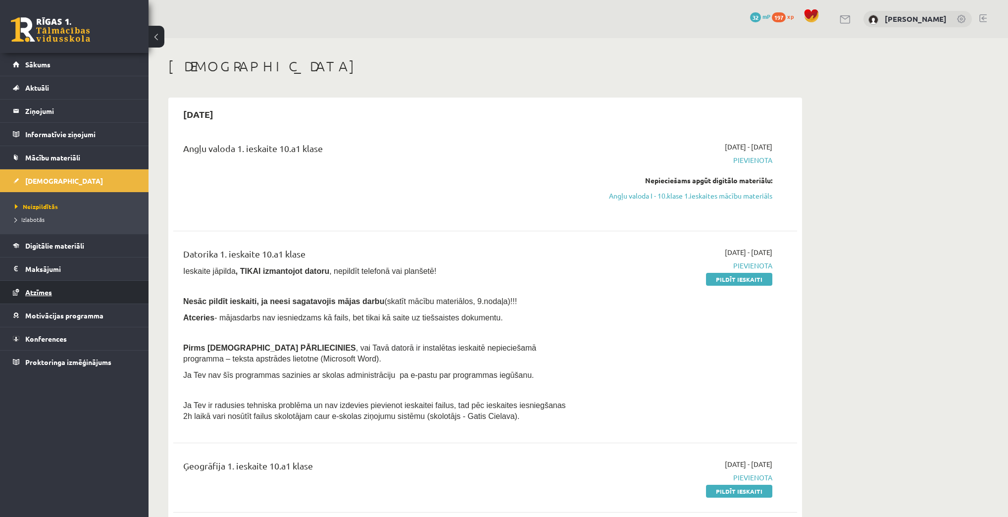
click at [32, 293] on span "Atzīmes" at bounding box center [38, 292] width 27 height 9
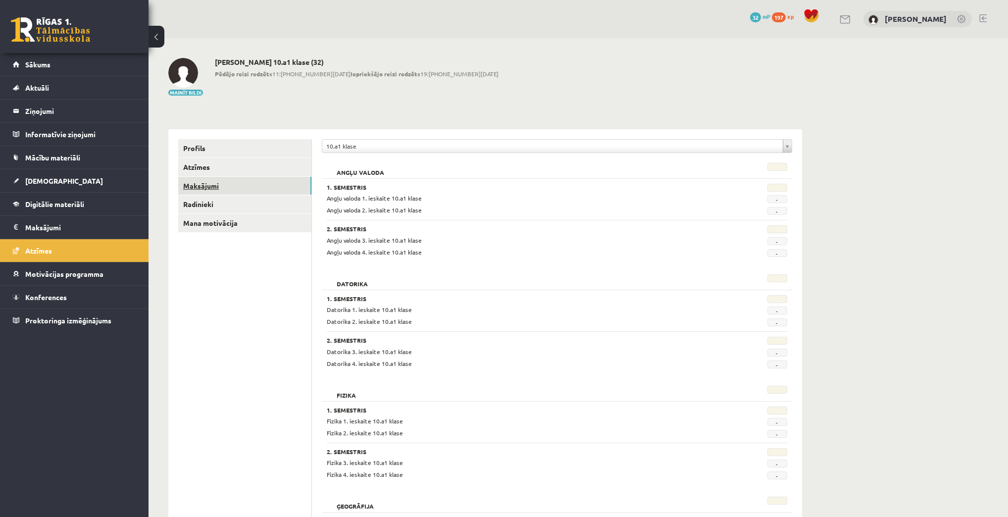
click at [246, 186] on link "Maksājumi" at bounding box center [244, 186] width 133 height 18
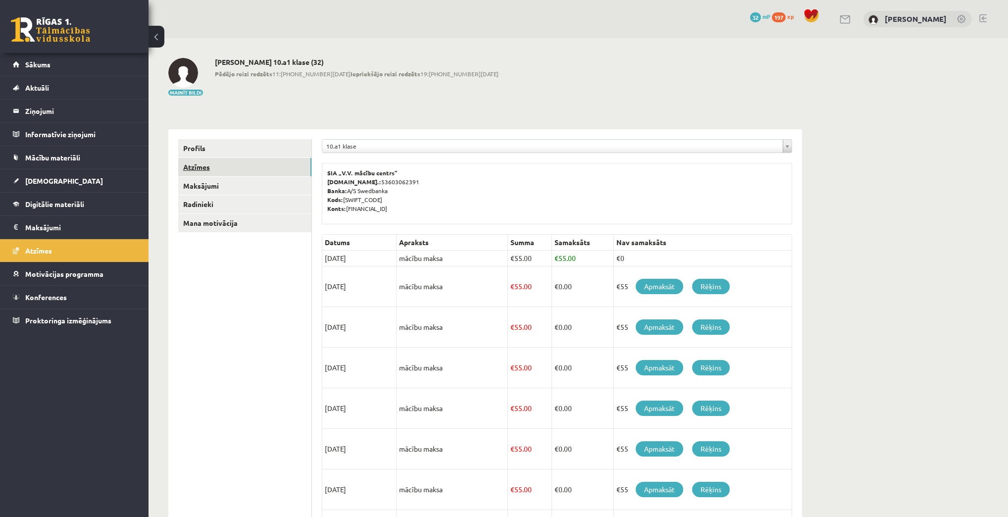
click at [206, 165] on link "Atzīmes" at bounding box center [244, 167] width 133 height 18
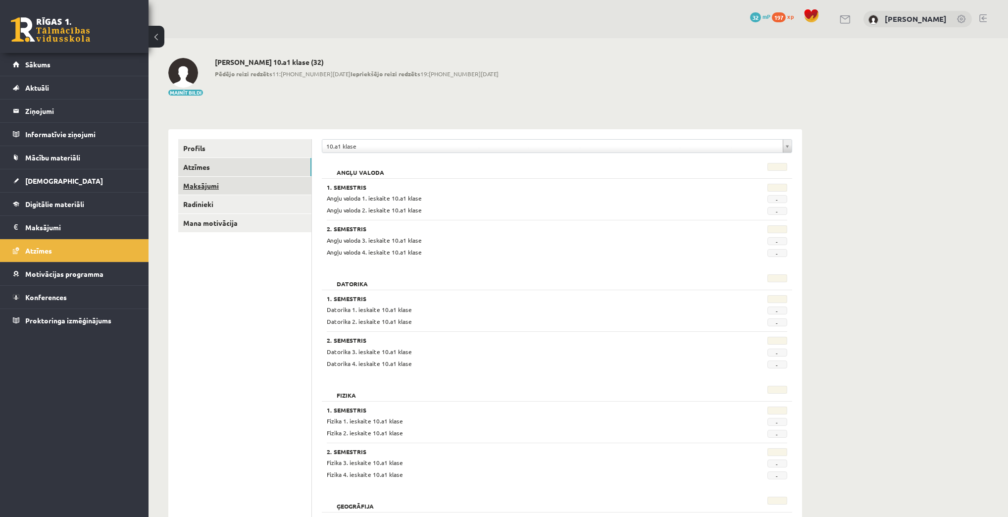
click at [209, 186] on link "Maksājumi" at bounding box center [244, 186] width 133 height 18
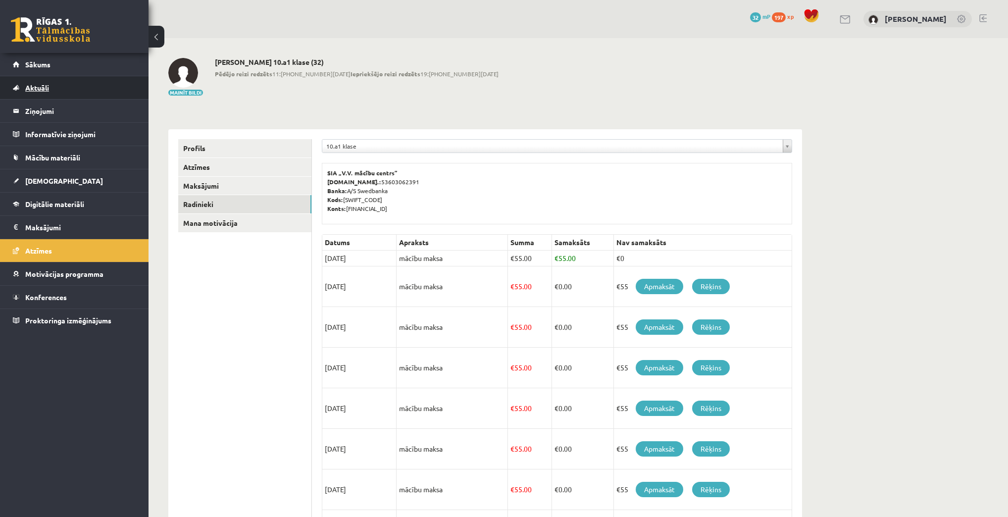
click at [59, 98] on link "Aktuāli" at bounding box center [74, 87] width 123 height 23
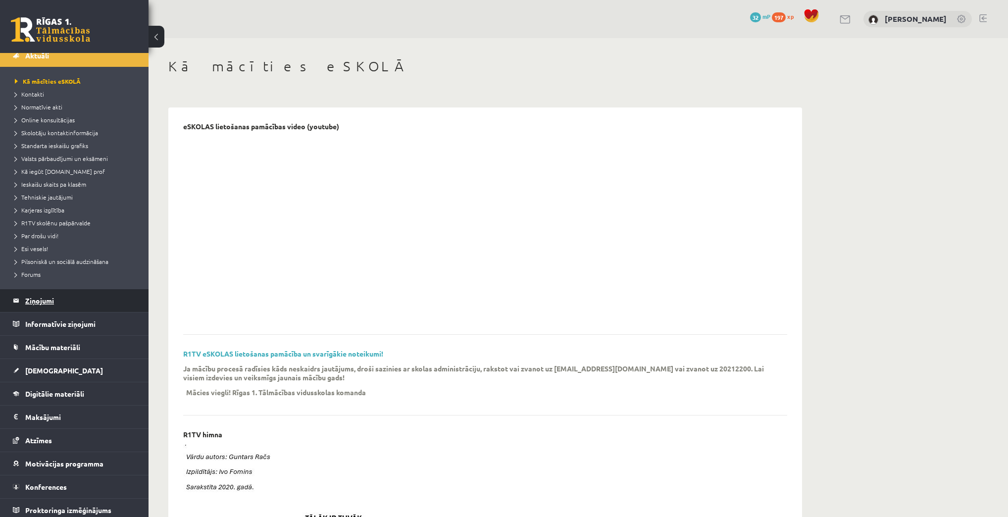
scroll to position [36, 0]
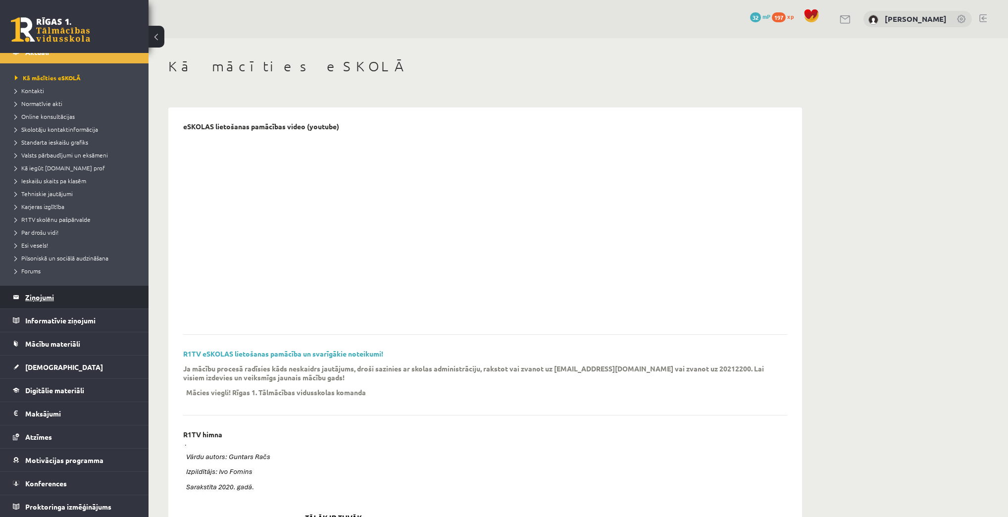
click at [55, 304] on legend "Ziņojumi 0" at bounding box center [80, 297] width 111 height 23
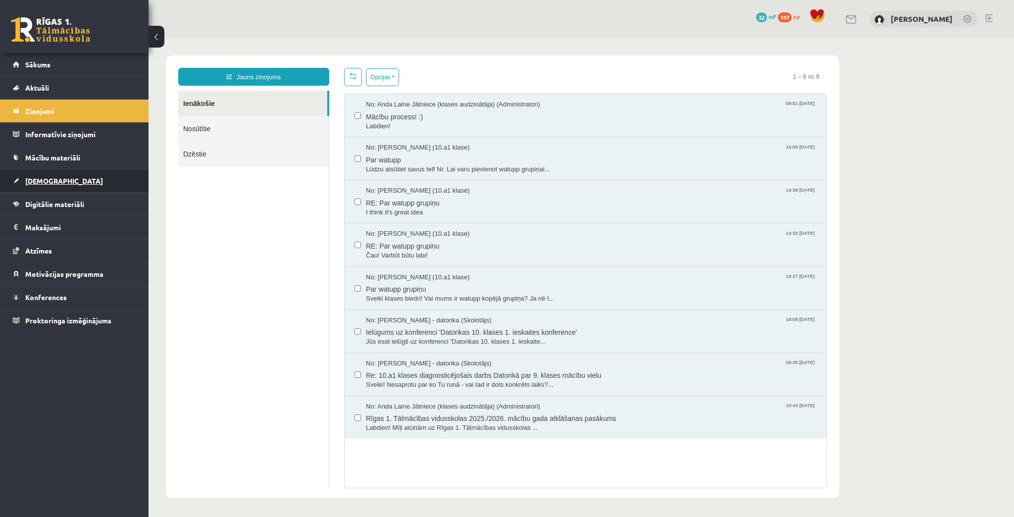
click at [48, 181] on span "[DEMOGRAPHIC_DATA]" at bounding box center [64, 180] width 78 height 9
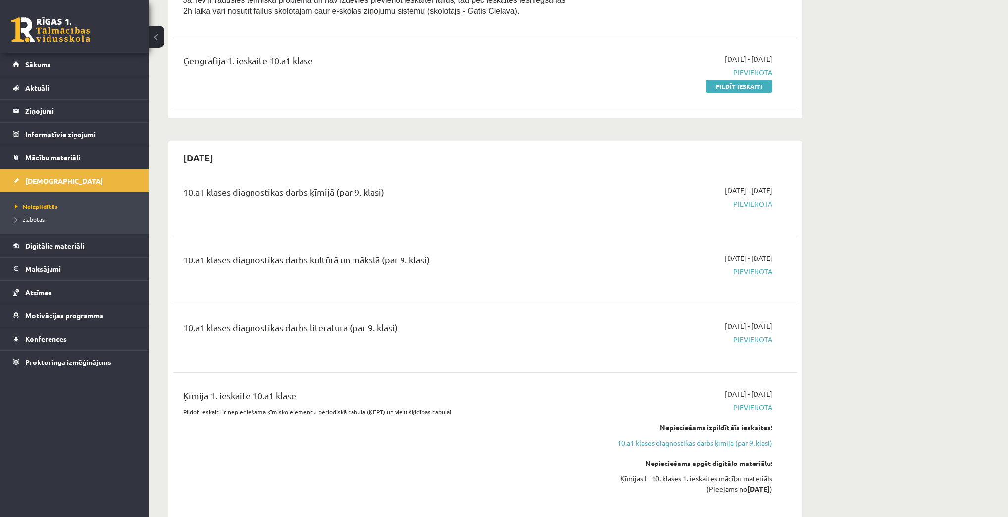
scroll to position [475, 0]
